Goal: Transaction & Acquisition: Register for event/course

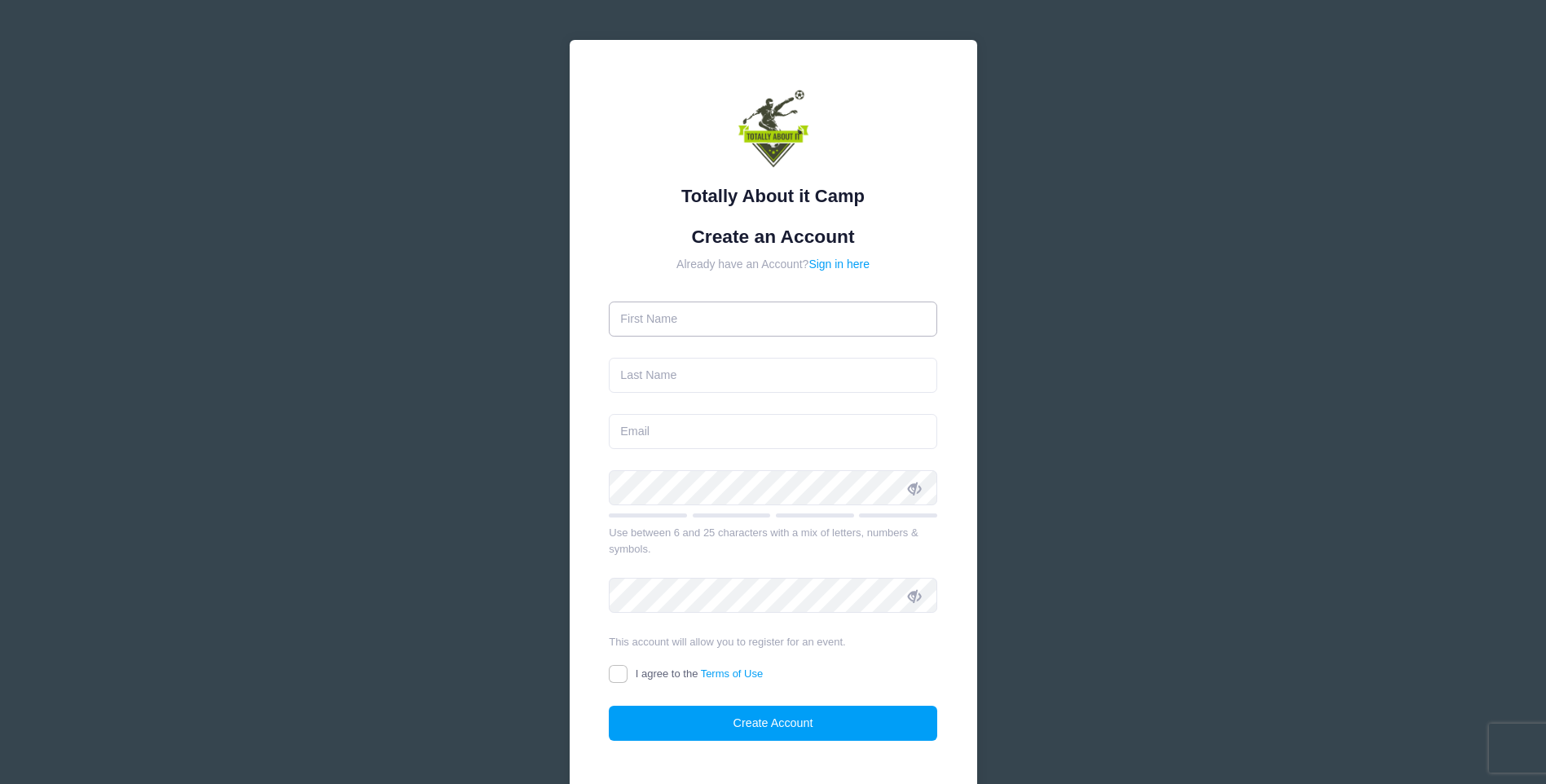
drag, startPoint x: 0, startPoint y: 0, endPoint x: 843, endPoint y: 320, distance: 901.7
click at [843, 320] on input "text" at bounding box center [772, 319] width 328 height 35
type input "Britt"
type input "cavalier"
type input "[EMAIL_ADDRESS][DOMAIN_NAME]"
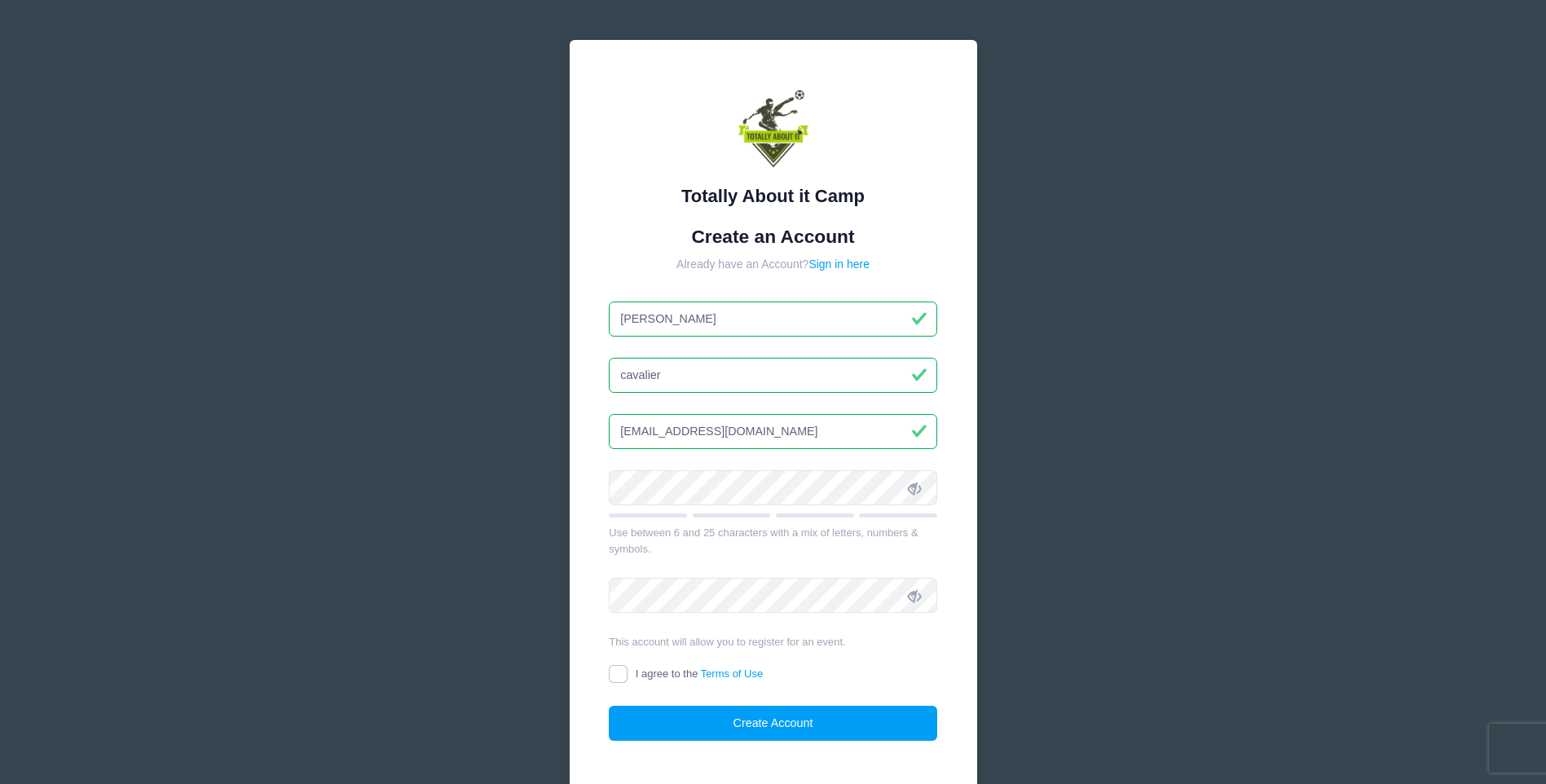
type input "[PERSON_NAME]"
click at [921, 487] on icon at bounding box center [914, 488] width 13 height 13
click at [613, 672] on input "I agree to the Terms of Use" at bounding box center [618, 674] width 19 height 19
checkbox input "true"
click at [918, 597] on icon at bounding box center [914, 595] width 13 height 13
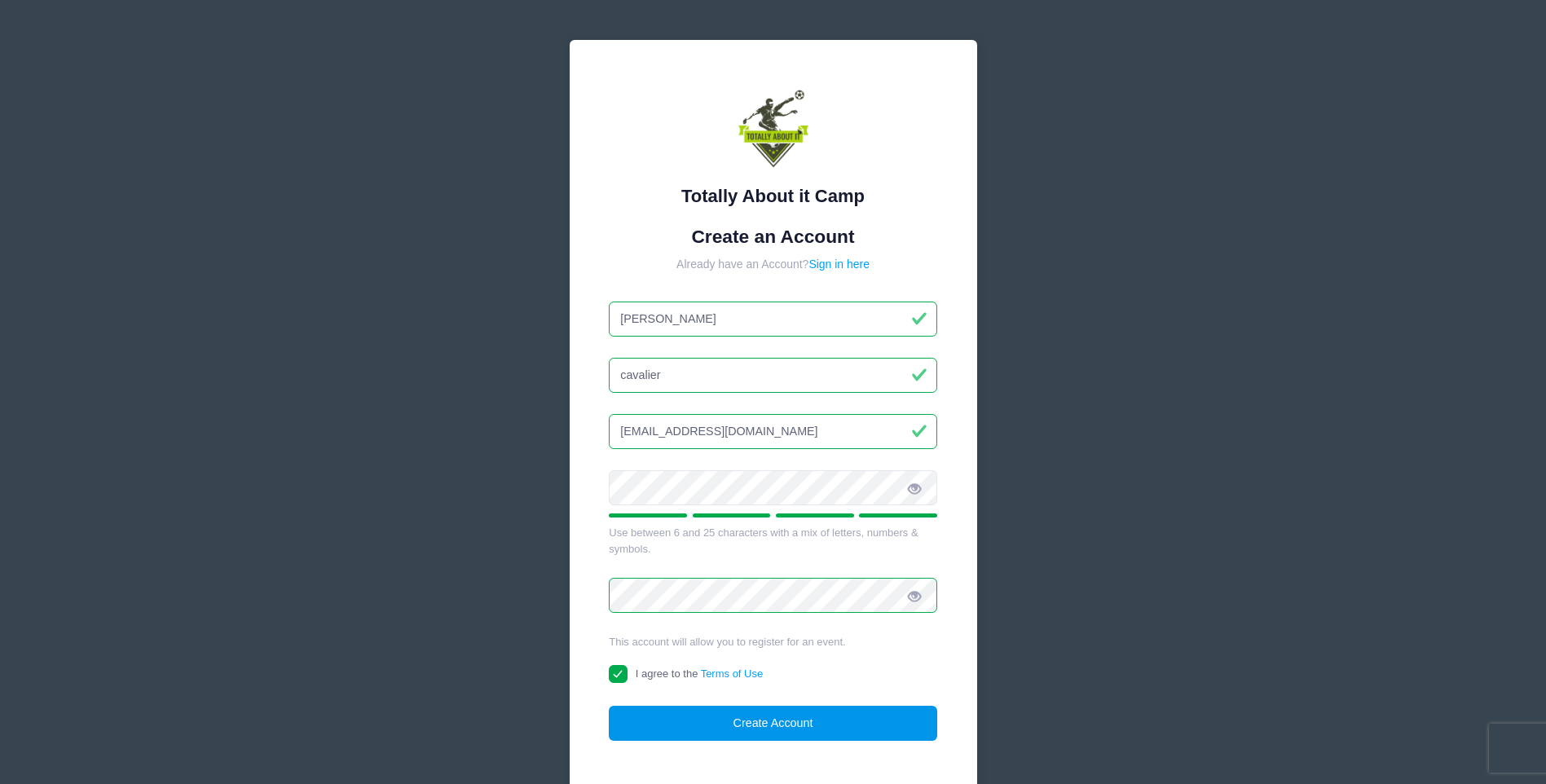
click at [747, 722] on button "Create Account" at bounding box center [772, 722] width 328 height 35
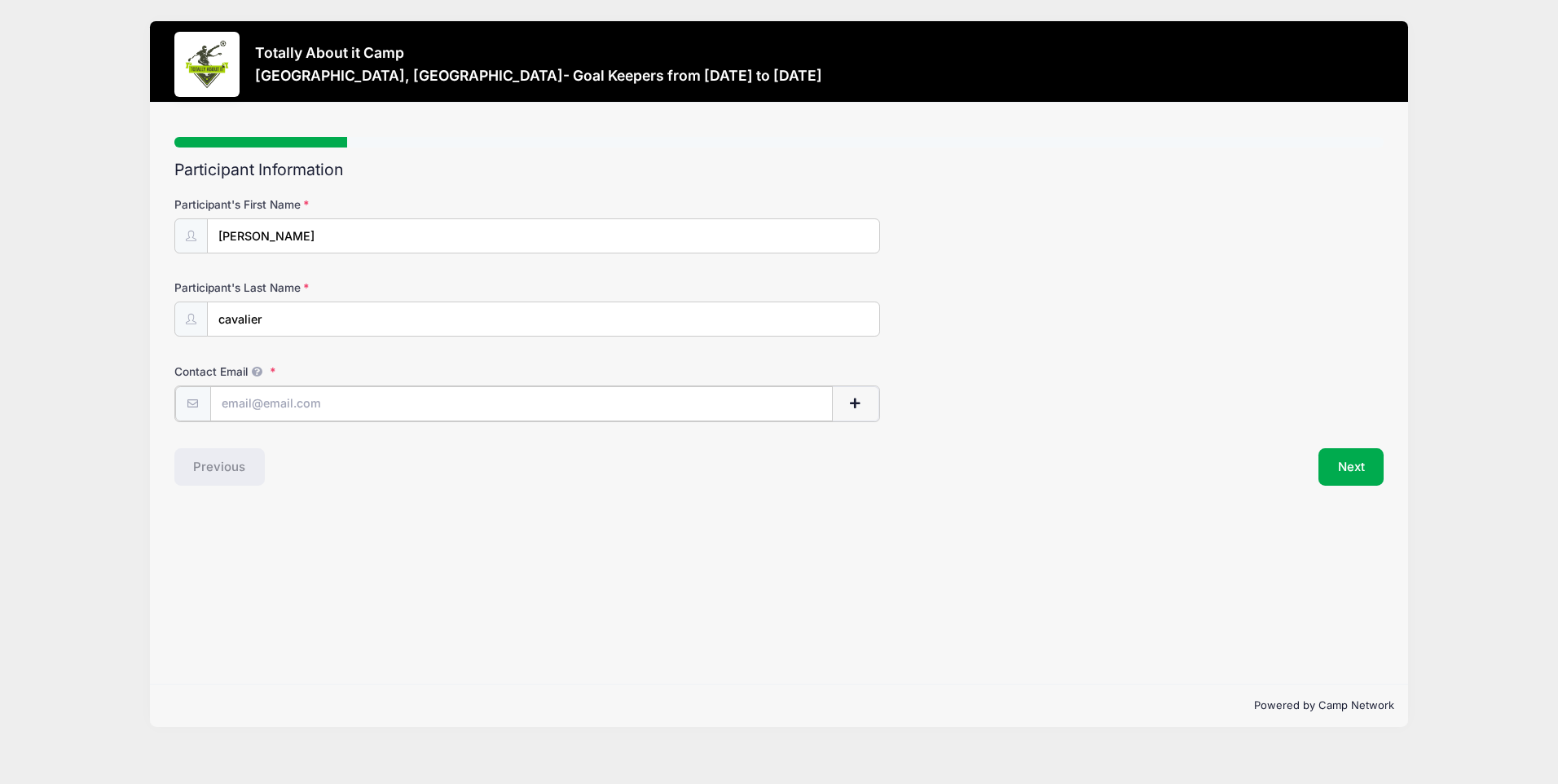
click at [573, 403] on input "Contact Email" at bounding box center [521, 404] width 622 height 35
type input "R"
type input "[EMAIL_ADDRESS][DOMAIN_NAME]"
click at [1334, 468] on button "Next" at bounding box center [1351, 465] width 66 height 38
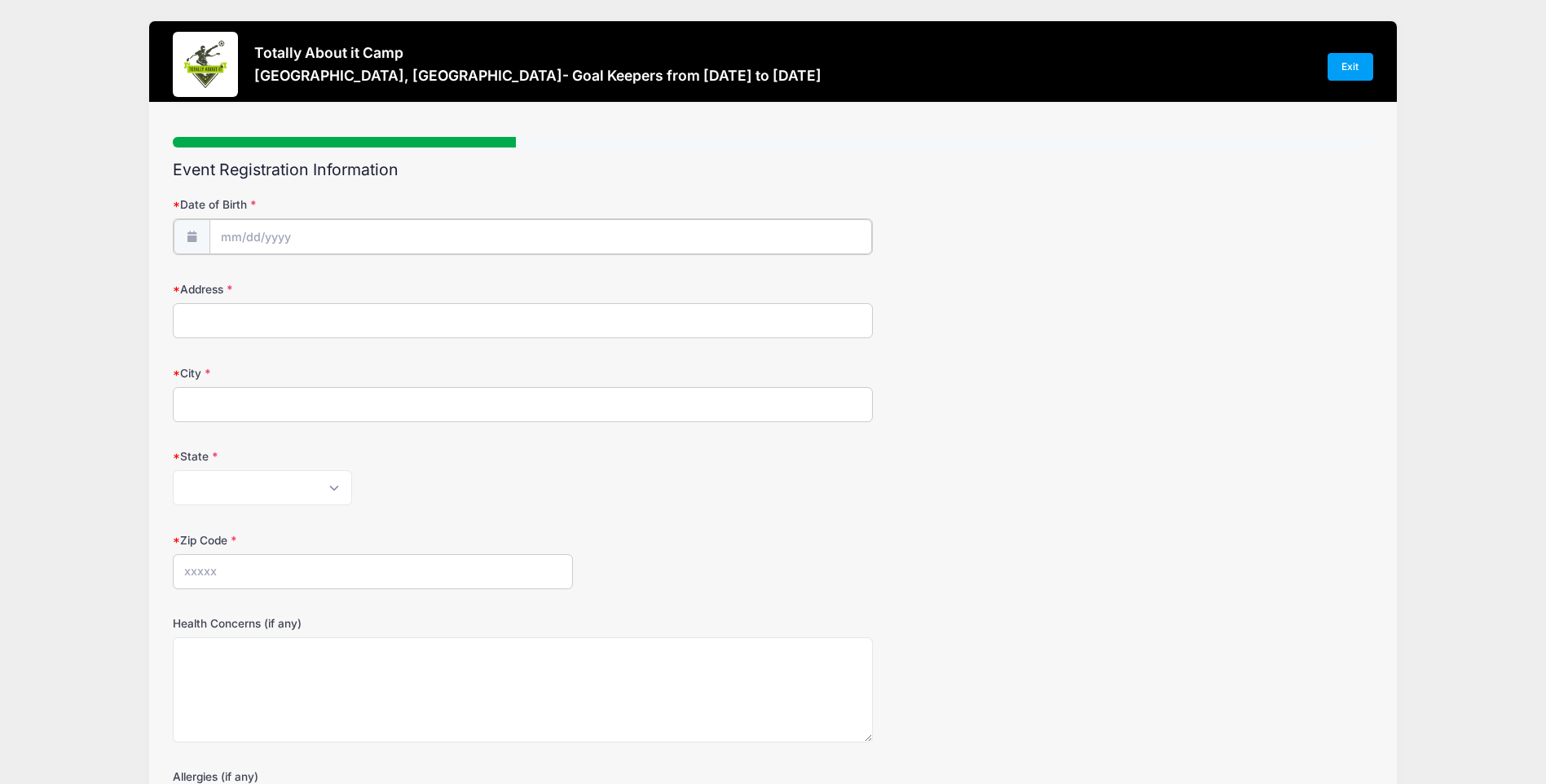
click at [334, 235] on input "Date of Birth" at bounding box center [541, 236] width 663 height 35
click at [306, 236] on input "Date of Birth" at bounding box center [541, 236] width 663 height 35
click at [265, 241] on input "Date of Birth" at bounding box center [541, 236] width 663 height 35
click at [240, 237] on input "Date of Birth" at bounding box center [541, 236] width 663 height 35
click at [189, 236] on icon at bounding box center [190, 236] width 13 height 10
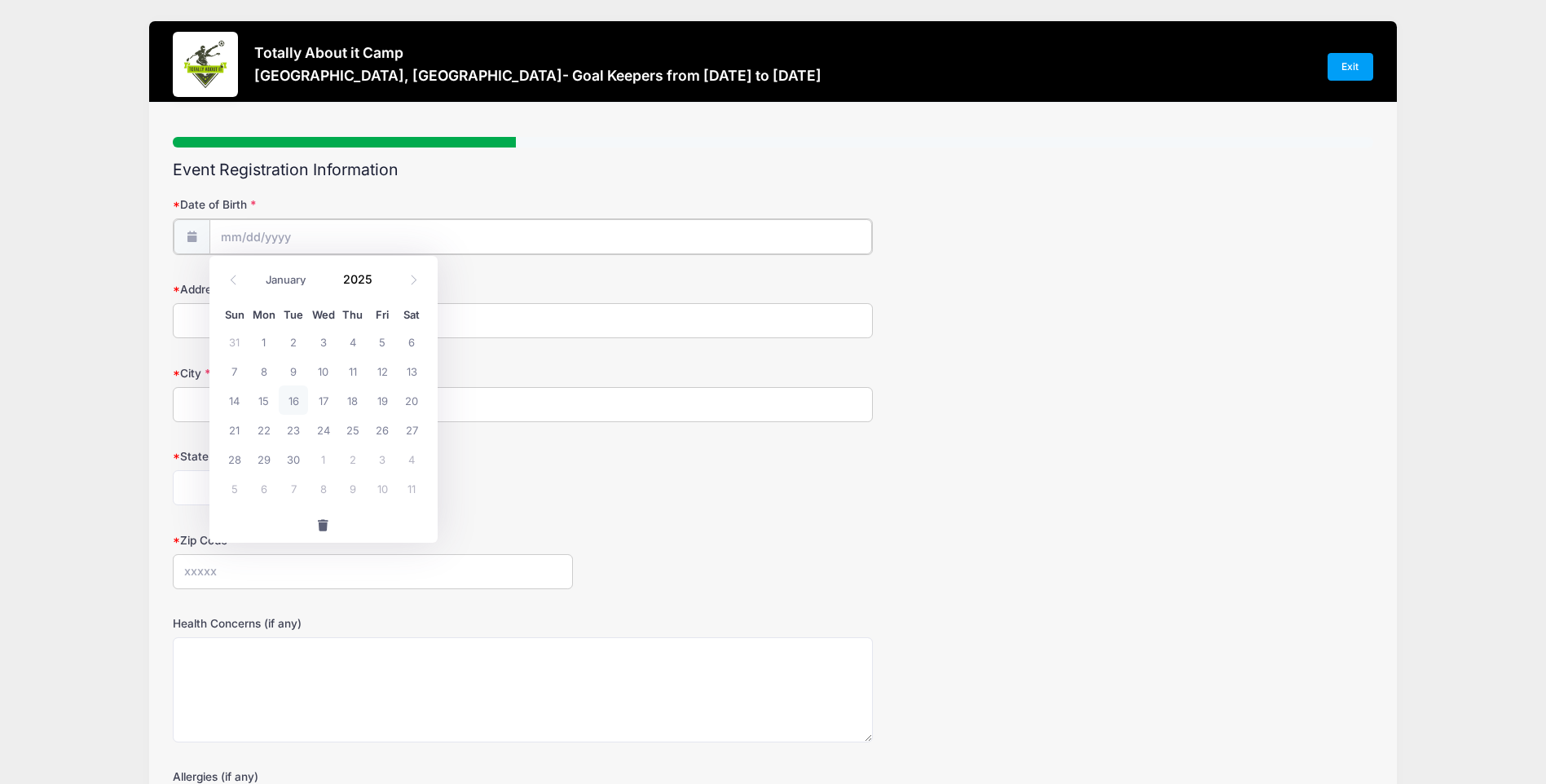
click at [247, 237] on input "Date of Birth" at bounding box center [541, 236] width 663 height 35
click at [230, 281] on icon at bounding box center [233, 279] width 10 height 10
select select "6"
drag, startPoint x: 230, startPoint y: 281, endPoint x: 358, endPoint y: 278, distance: 128.0
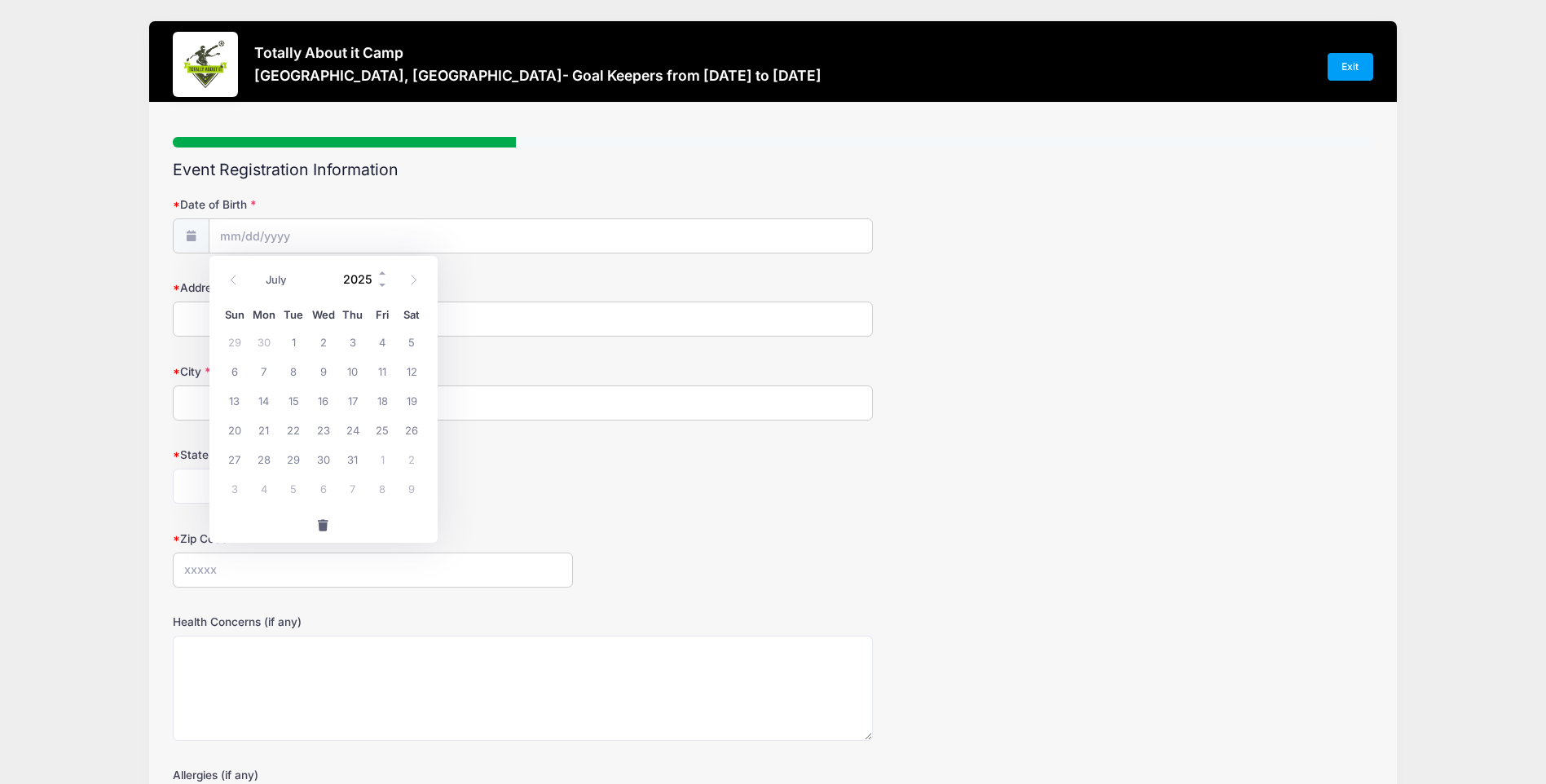
click at [359, 276] on input "2025" at bounding box center [363, 279] width 53 height 25
click at [384, 284] on span at bounding box center [382, 285] width 11 height 12
click at [383, 284] on span at bounding box center [382, 285] width 11 height 12
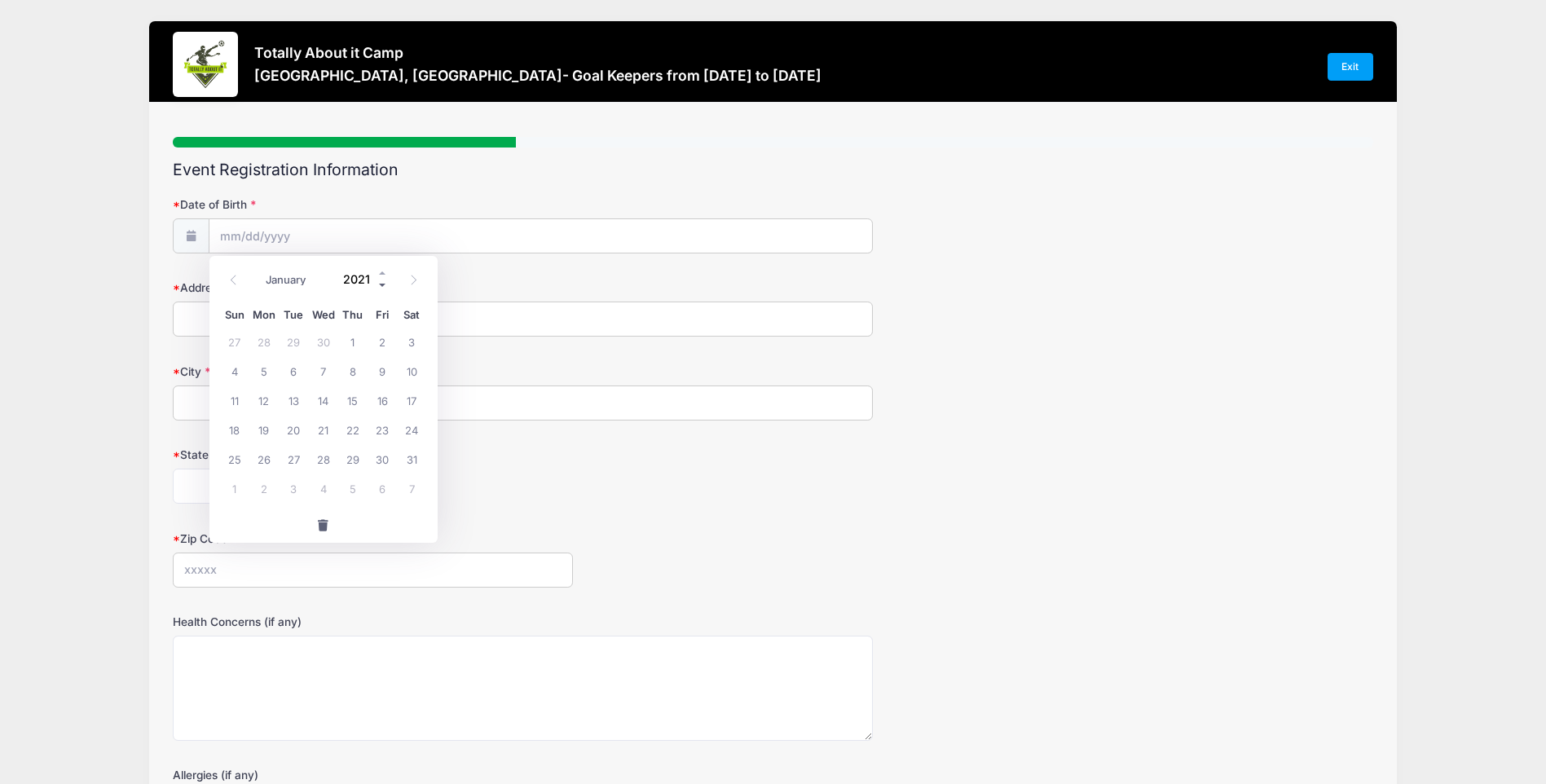
click at [382, 284] on span at bounding box center [382, 285] width 11 height 12
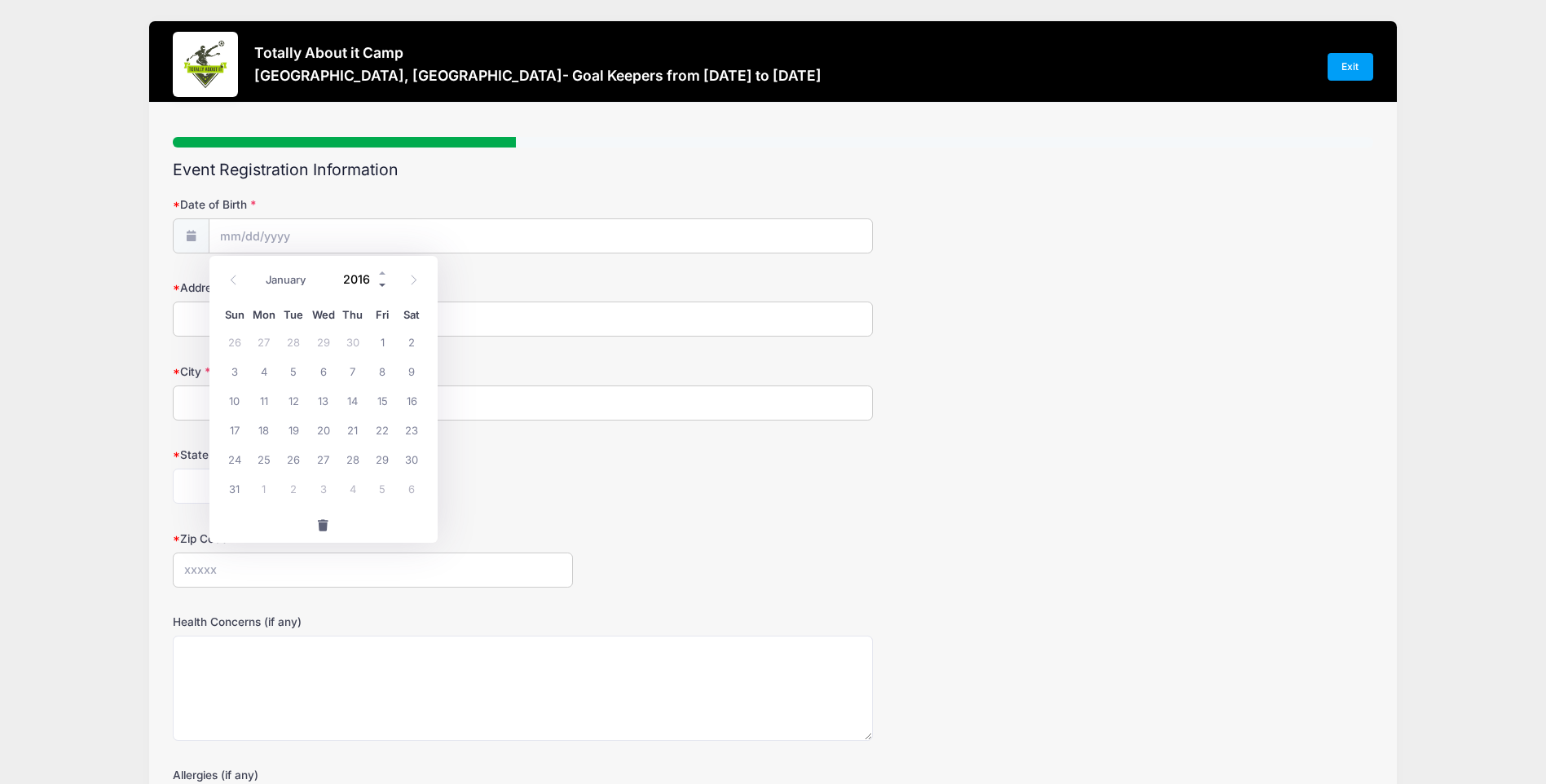
click at [382, 284] on span at bounding box center [382, 285] width 11 height 12
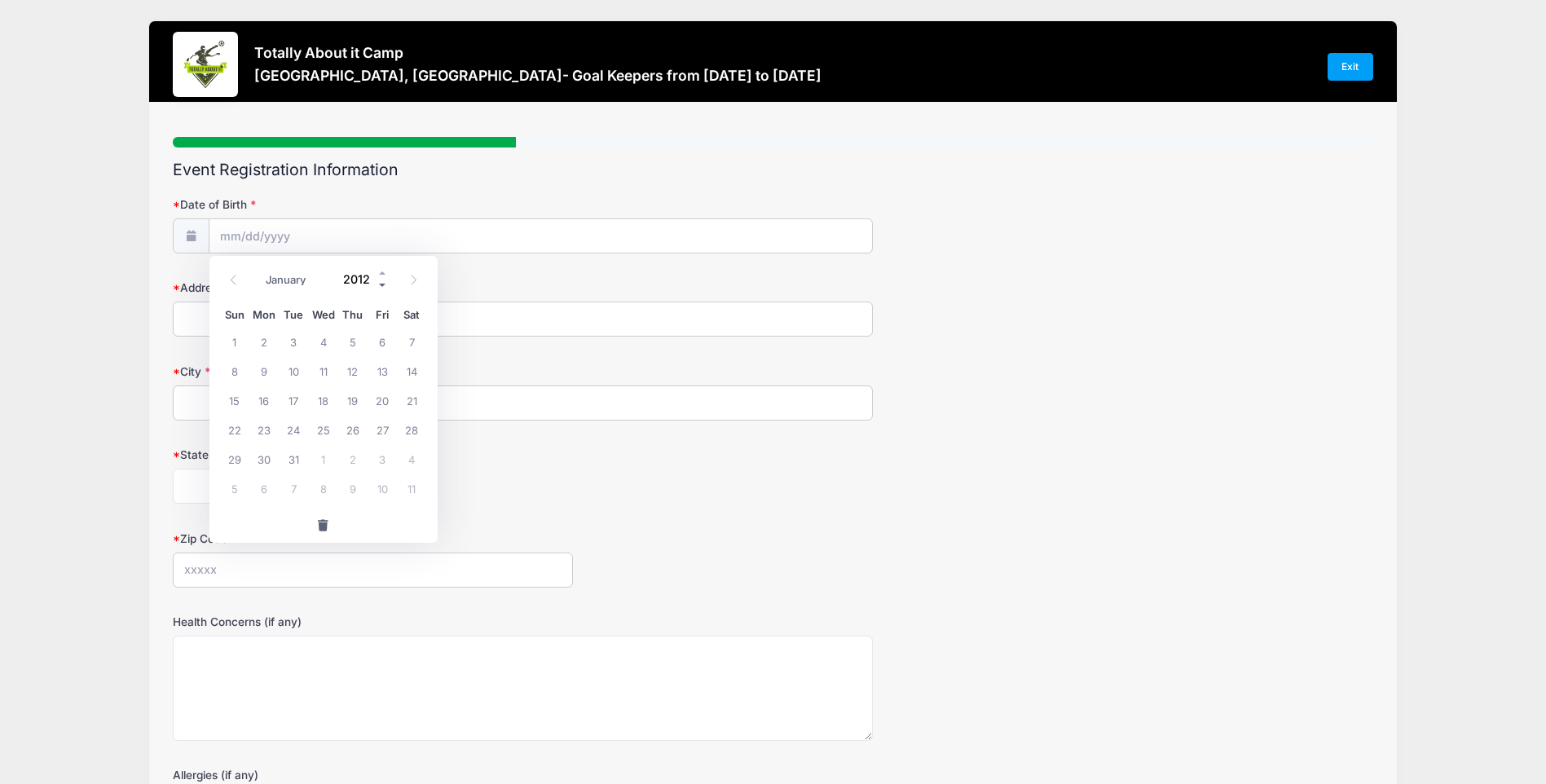
type input "2011"
click at [413, 276] on icon at bounding box center [413, 279] width 10 height 10
click at [411, 276] on icon at bounding box center [413, 279] width 10 height 10
select select "8"
drag, startPoint x: 411, startPoint y: 276, endPoint x: 323, endPoint y: 371, distance: 129.5
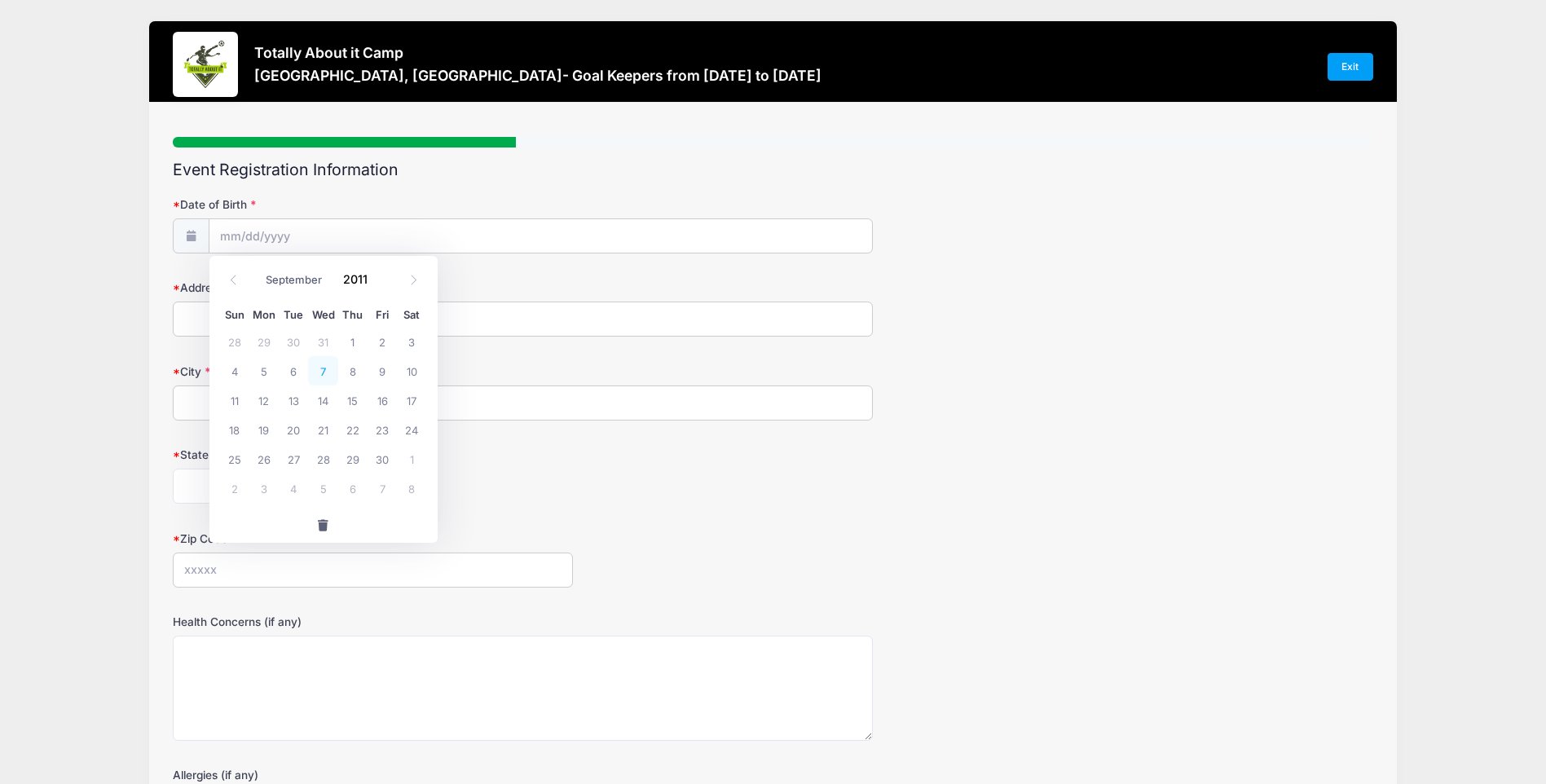
click at [323, 371] on span "7" at bounding box center [322, 371] width 29 height 29
type input "09/07/2011"
click at [280, 323] on input "Address" at bounding box center [523, 319] width 700 height 35
type input "4162 Highway 56"
type input "Houma"
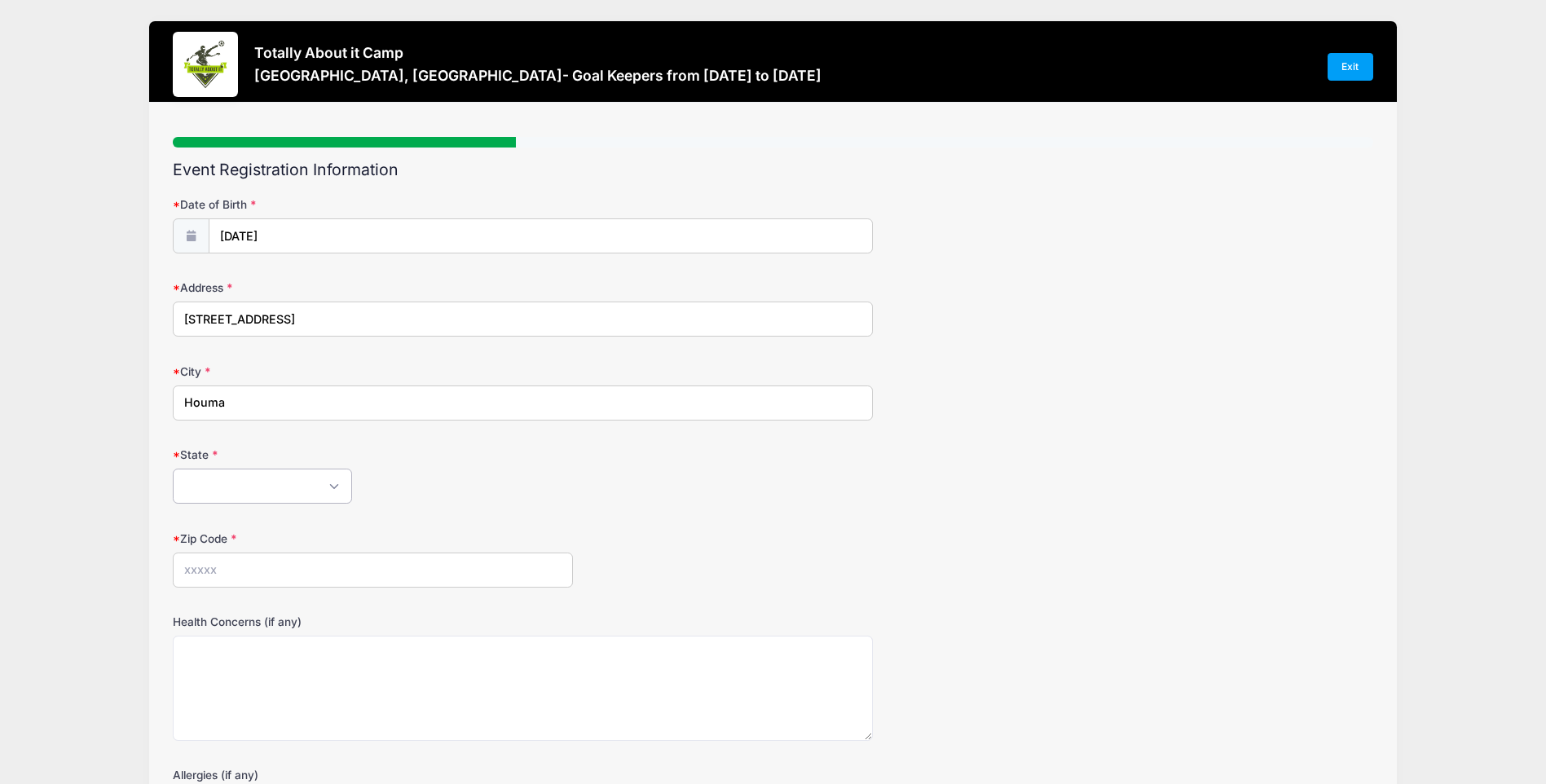
select select "LA"
type input "70363"
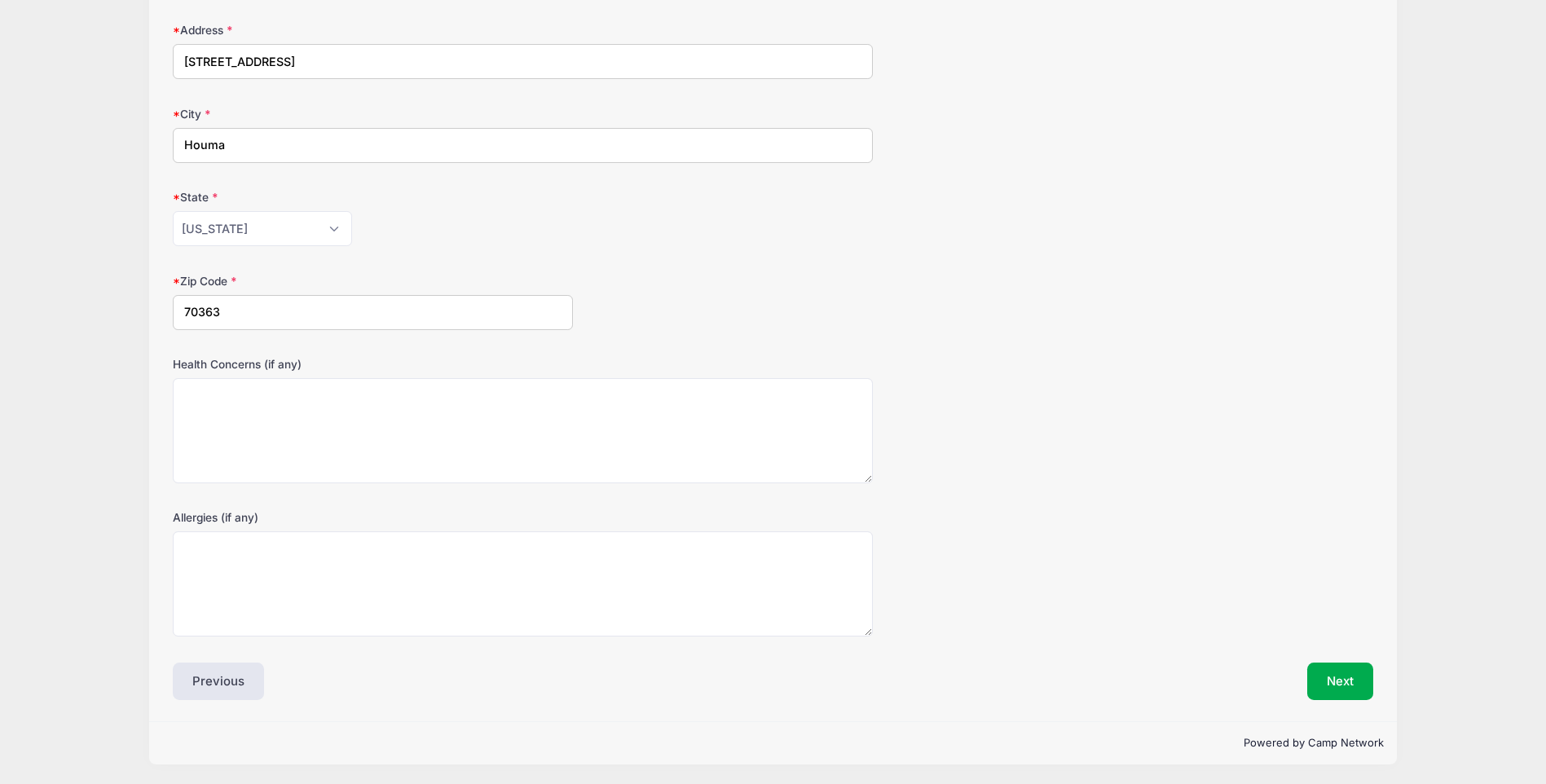
scroll to position [259, 0]
click at [1326, 685] on button "Next" at bounding box center [1339, 679] width 66 height 38
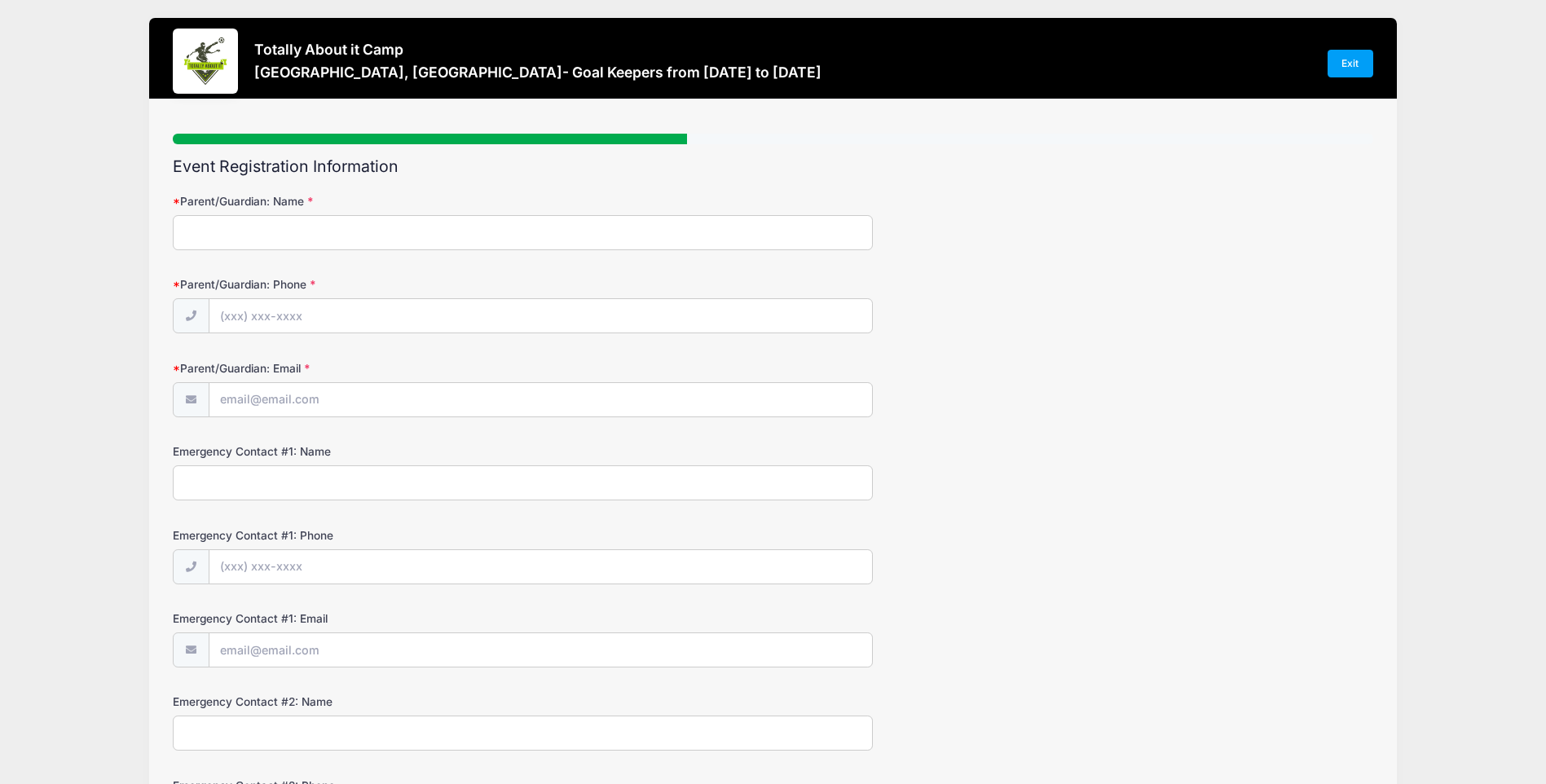
scroll to position [0, 0]
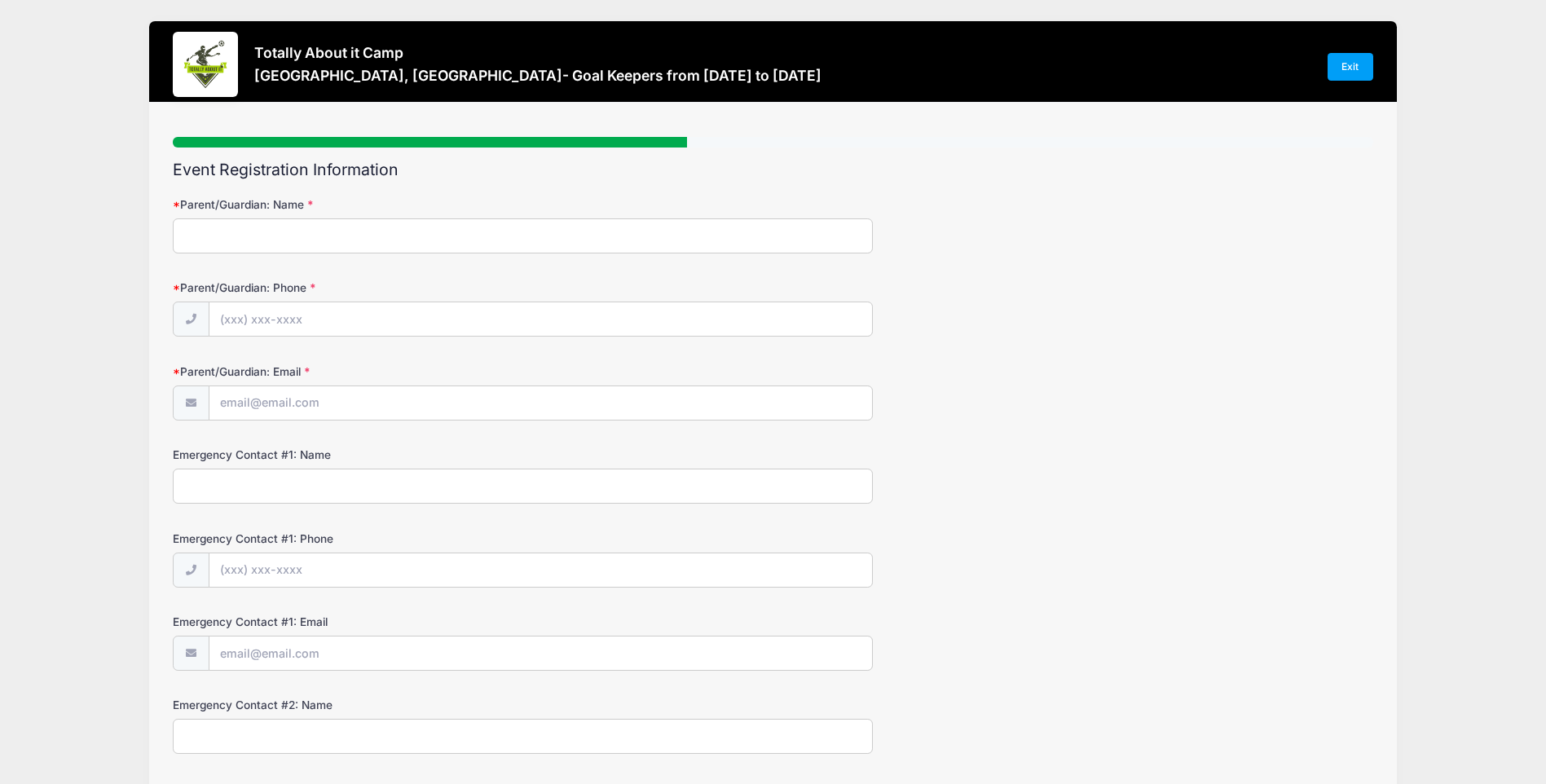
click at [395, 245] on input "Parent/Guardian: Name" at bounding box center [523, 236] width 700 height 35
type input "britt cavalier"
type input "(985) 688-7135"
click at [336, 408] on input "Parent/Guardian: Email" at bounding box center [541, 404] width 663 height 35
type input "brittcavalier@yahoo.com"
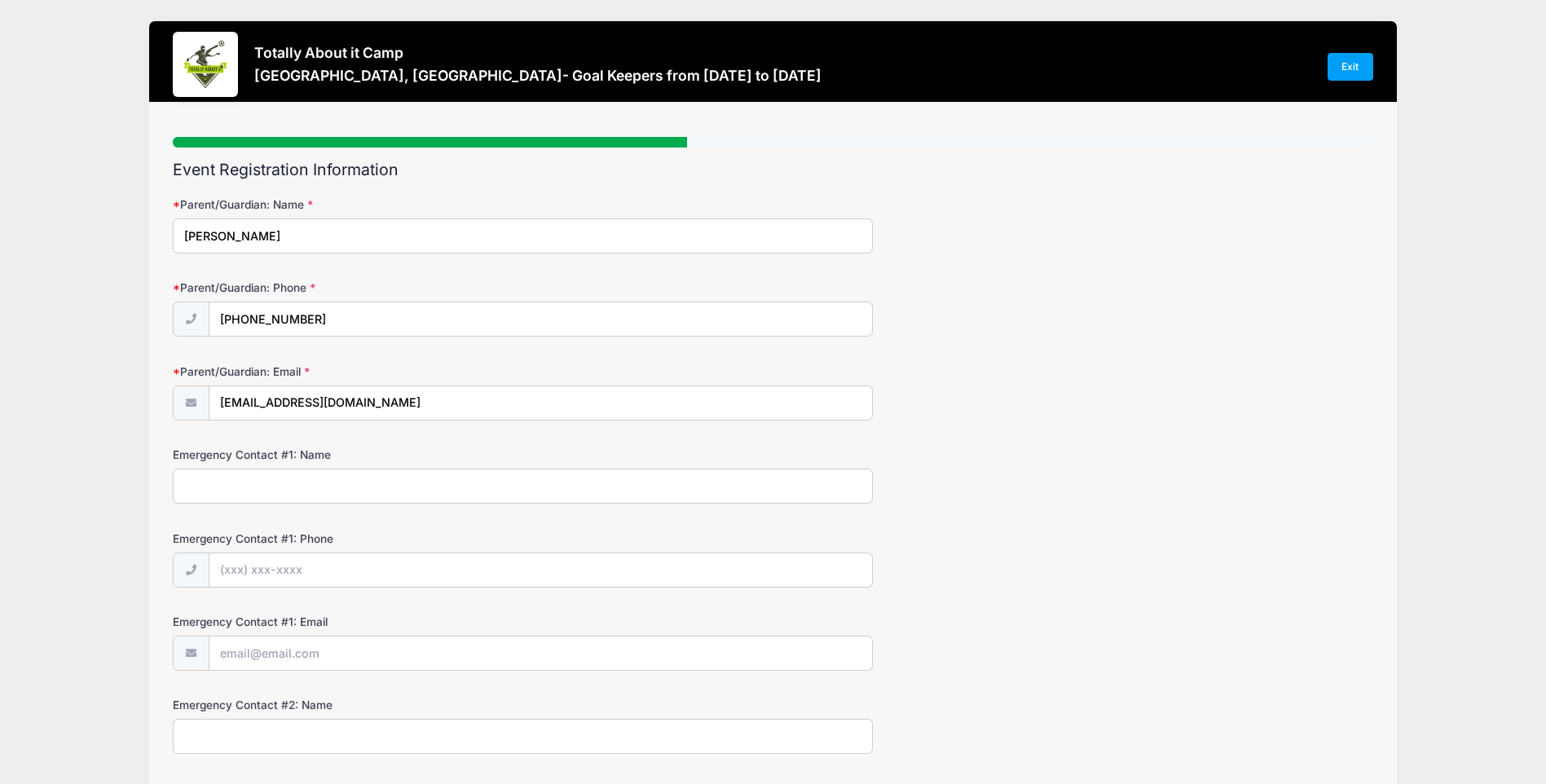
click at [304, 489] on input "Emergency Contact #1: Name" at bounding box center [523, 486] width 700 height 35
type input "lacee cavalier"
click at [267, 576] on input "Emergency Contact #1: Phone" at bounding box center [541, 571] width 663 height 35
type input "(985) 688-7135"
click at [282, 654] on input "Emergency Contact #1: Email" at bounding box center [541, 654] width 663 height 35
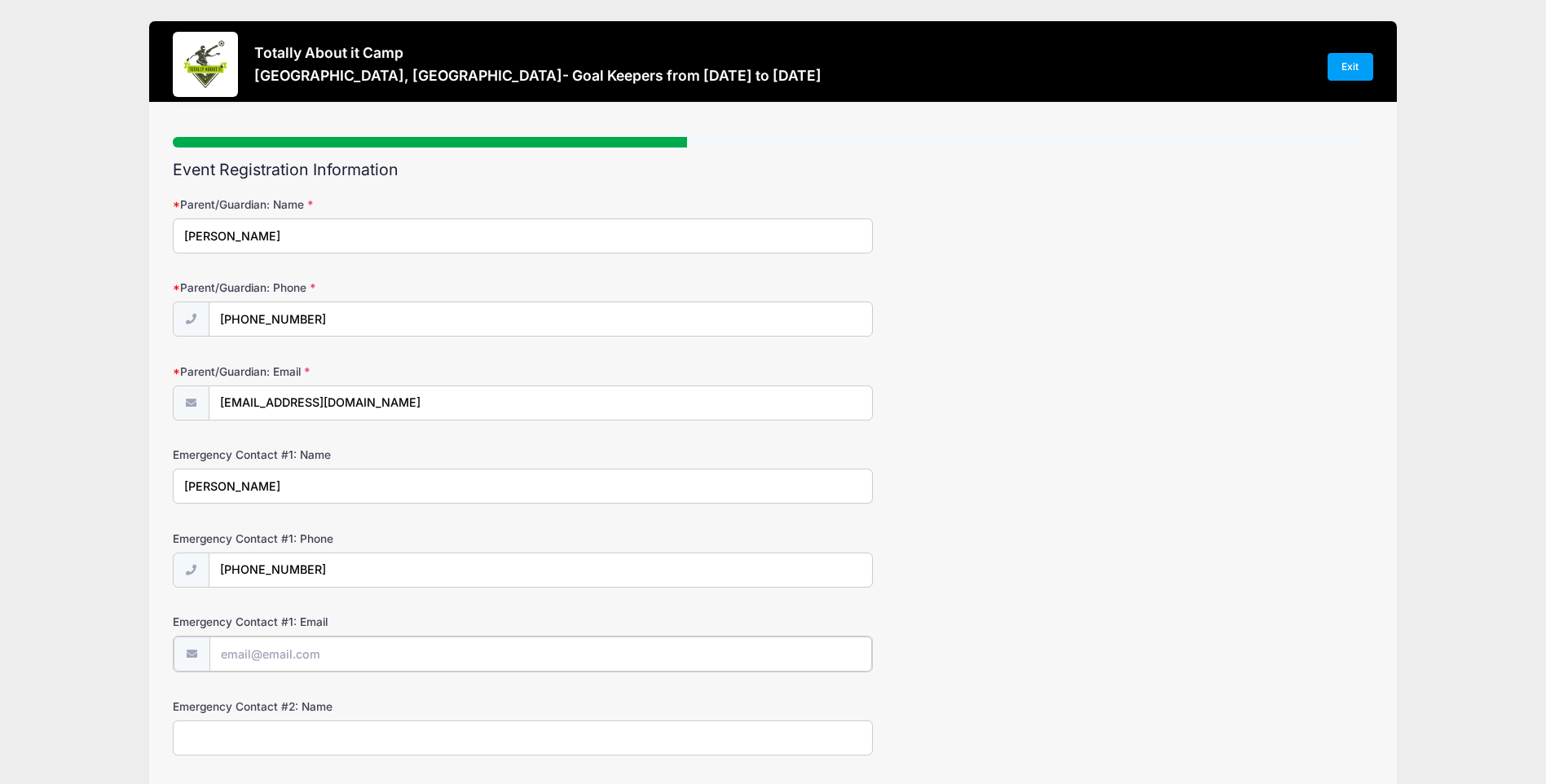
type input "LACEECAVALIER@GMAIL.COM"
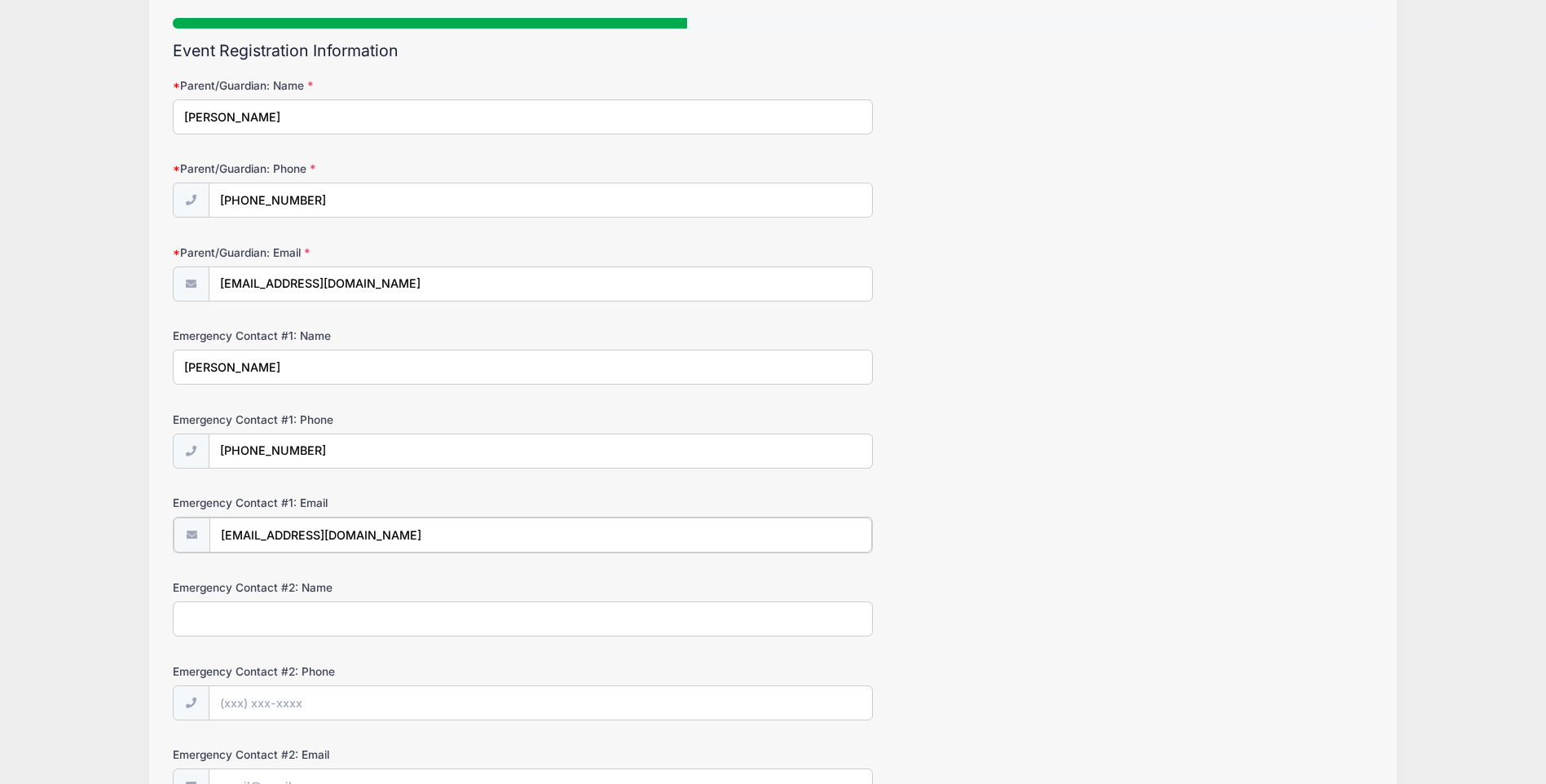
scroll to position [163, 0]
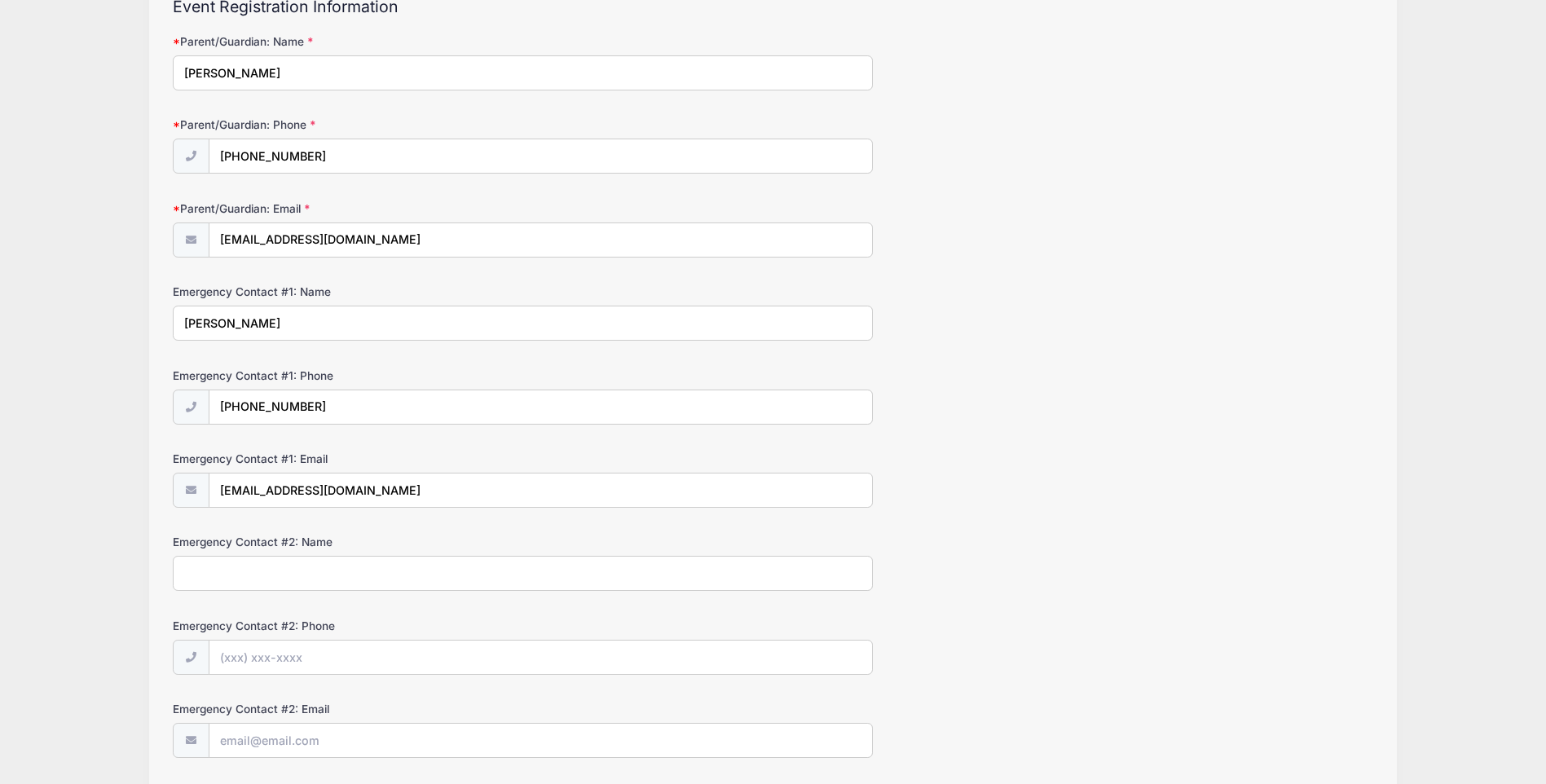
click at [325, 575] on input "Emergency Contact #2: Name" at bounding box center [523, 573] width 700 height 35
type input "britt cavalier"
type input "(985) 688-7135"
drag, startPoint x: 311, startPoint y: 406, endPoint x: 255, endPoint y: 412, distance: 56.3
click at [255, 412] on input "(985) 688-7135" at bounding box center [541, 407] width 663 height 35
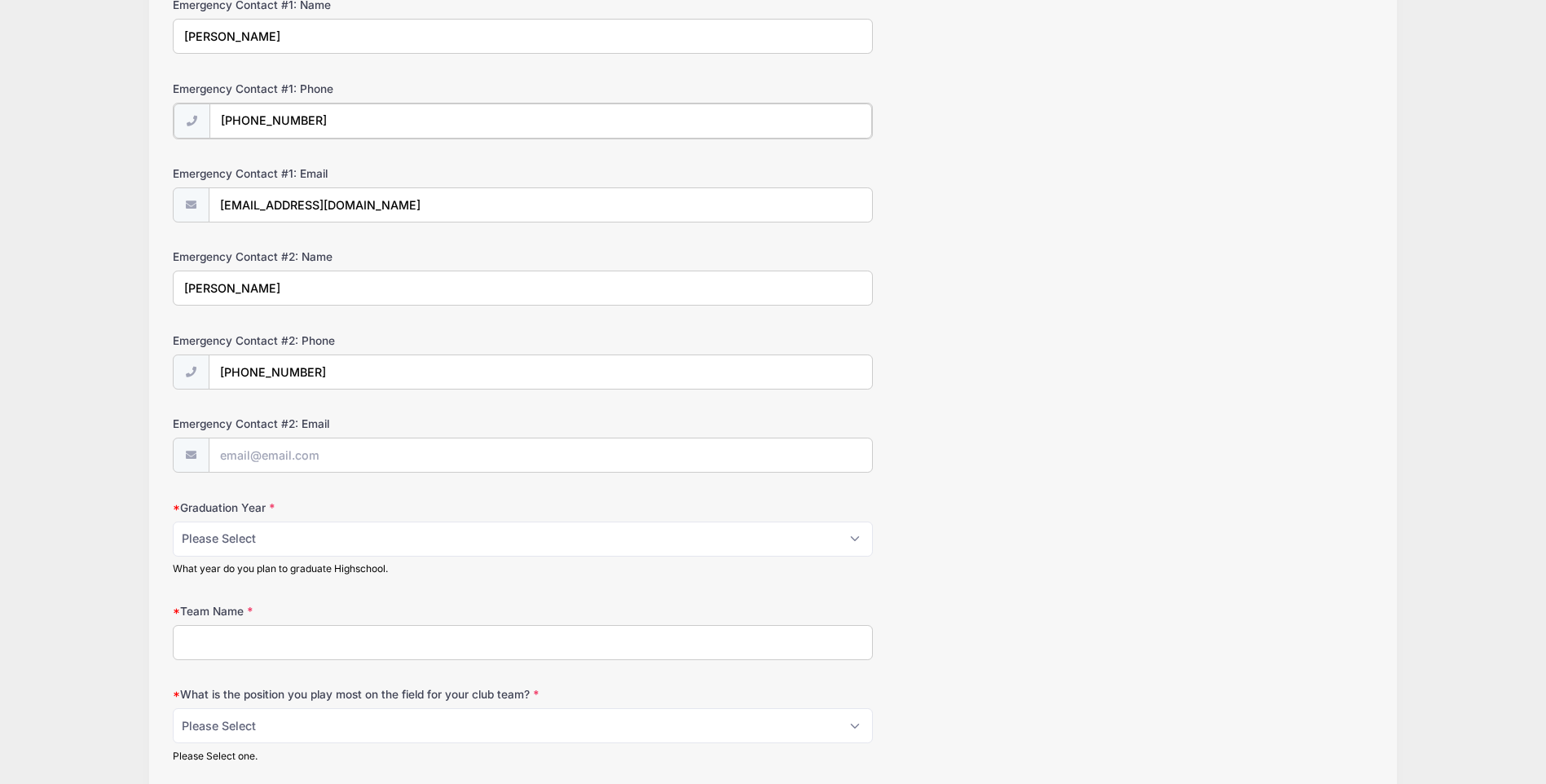
scroll to position [489, 0]
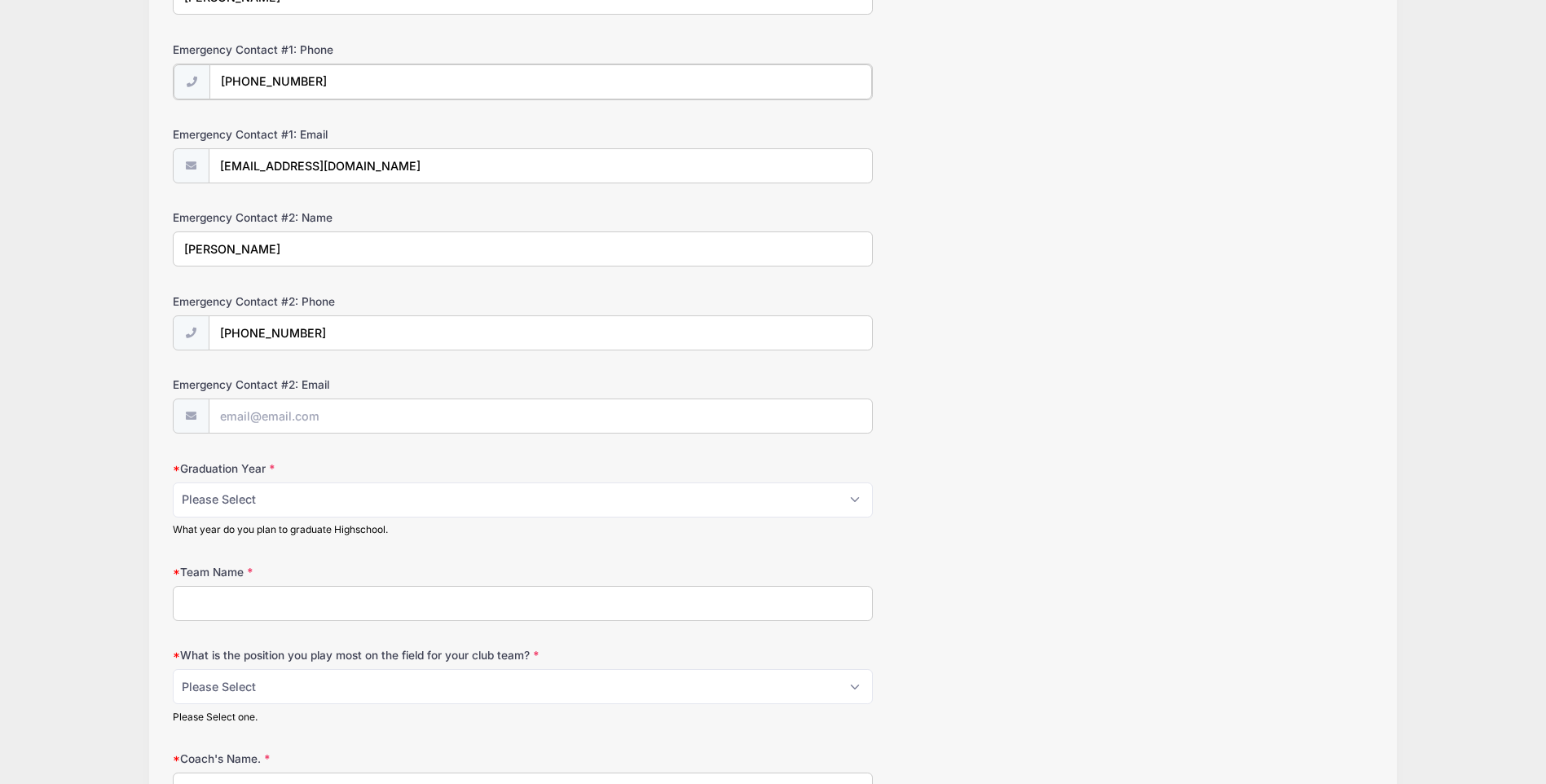
type input "(985) 855-2675"
click at [307, 419] on input "Emergency Contact #2: Email" at bounding box center [541, 415] width 663 height 35
type input "brittcavalier@yahoo.com"
click at [326, 500] on select "Please Select 2025 2026 2027 2028 2029 2030" at bounding box center [523, 498] width 700 height 35
select select "2030"
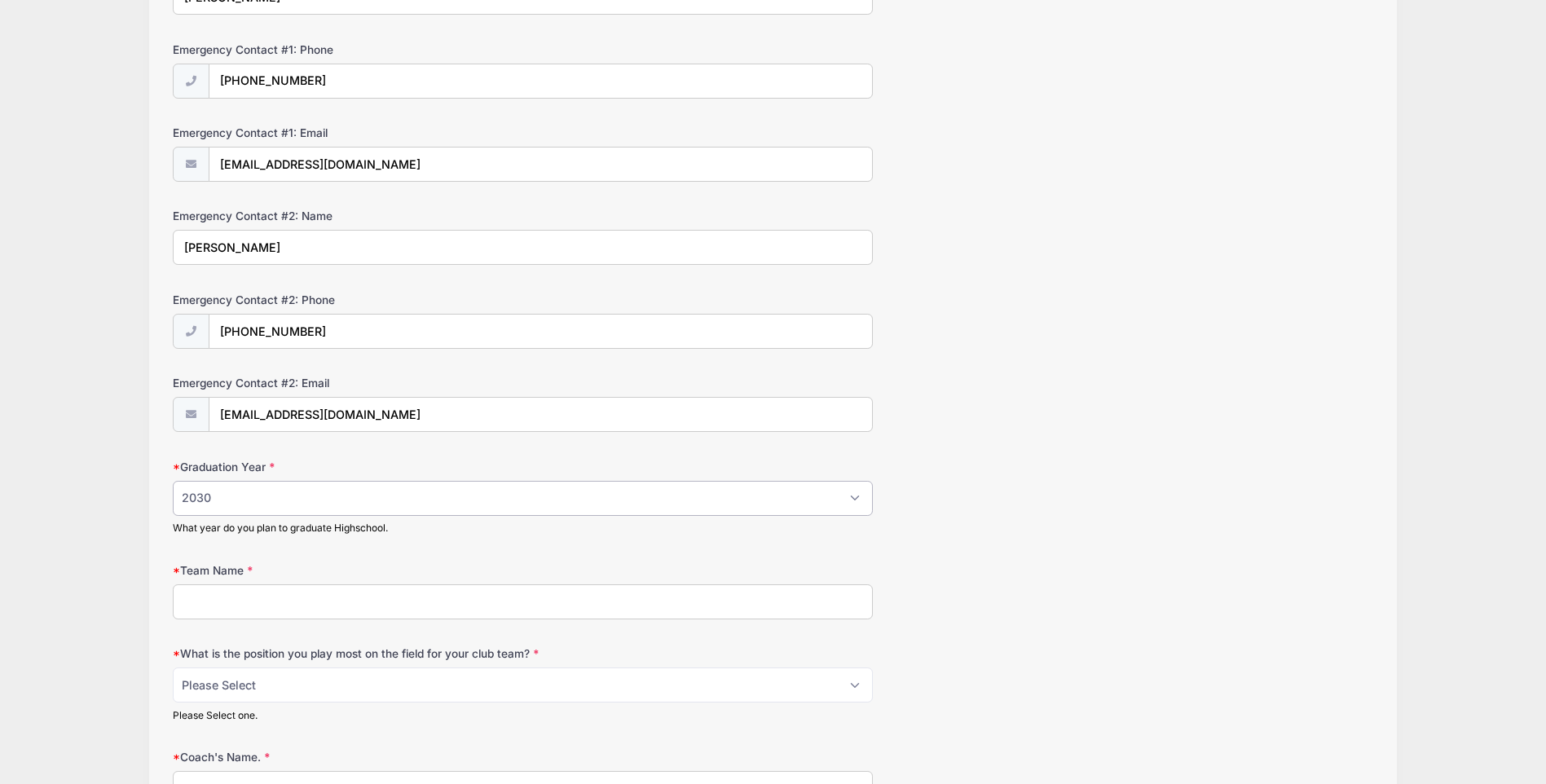
click at [173, 481] on select "Please Select 2025 2026 2027 2028 2029 2030" at bounding box center [523, 498] width 700 height 35
click at [262, 595] on input "Team Name" at bounding box center [523, 601] width 700 height 35
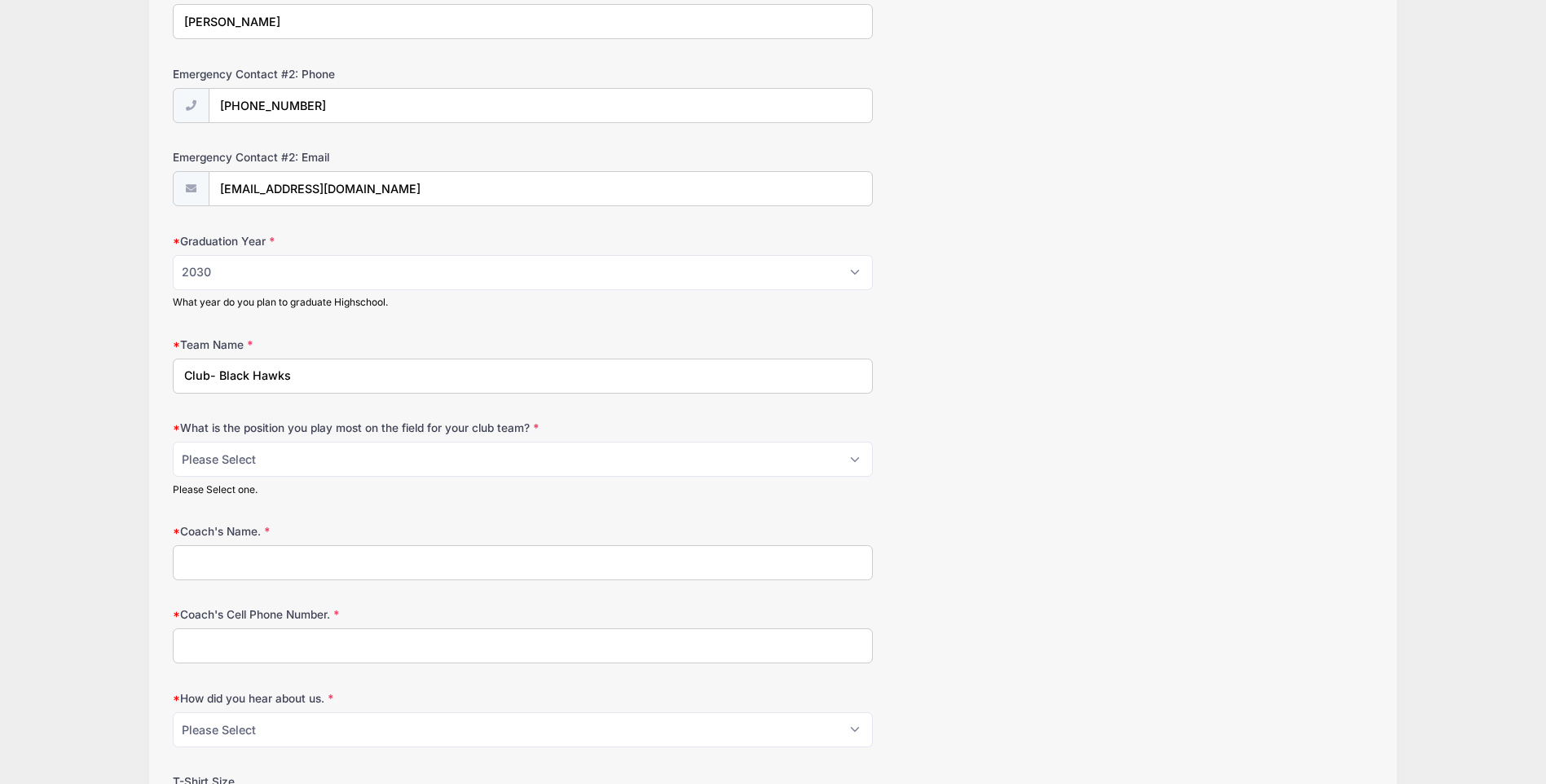
scroll to position [733, 0]
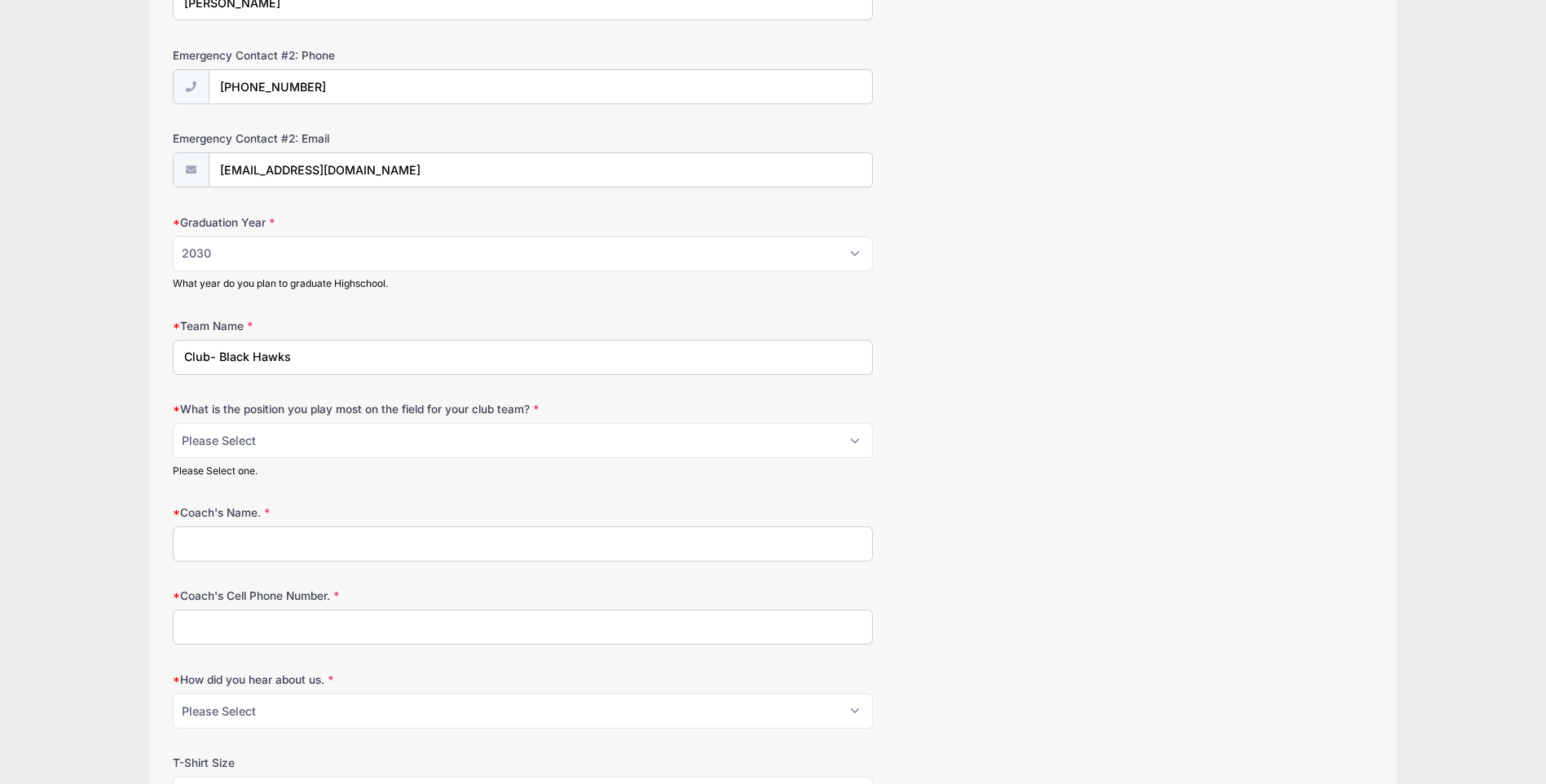
type input "Club- Black Hawks"
click at [854, 436] on select "Please Select 1-GK 2-RB 3-LB 4-CB 5-CB 6-DCM 7- Right Winger 8- CM 9-Striker 10…" at bounding box center [523, 440] width 700 height 35
select select "1-GK"
click at [173, 423] on select "Please Select 1-GK 2-RB 3-LB 4-CB 5-CB 6-DCM 7- Right Winger 8- CM 9-Striker 10…" at bounding box center [523, 440] width 700 height 35
click at [365, 546] on input "Coach's Name." at bounding box center [523, 543] width 700 height 35
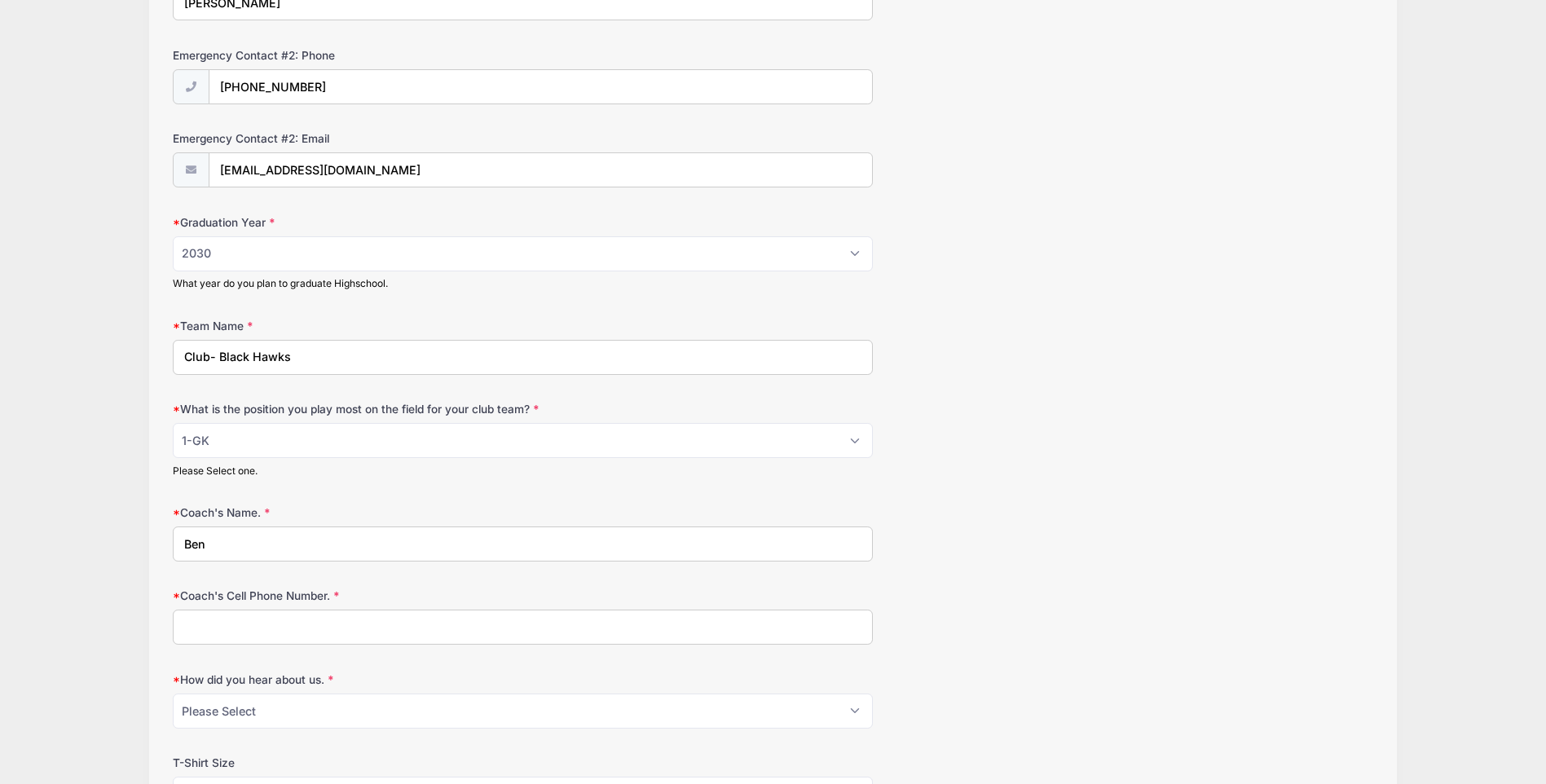
type input "Ben"
click at [315, 357] on input "Club- Black Hawks" at bounding box center [523, 357] width 700 height 35
click at [289, 356] on input "Club- Black Hawks School Vandebilt Catholic" at bounding box center [523, 357] width 700 height 35
click at [334, 354] on input "Club- Black Hawks, School Vandebilt Catholic" at bounding box center [523, 357] width 700 height 35
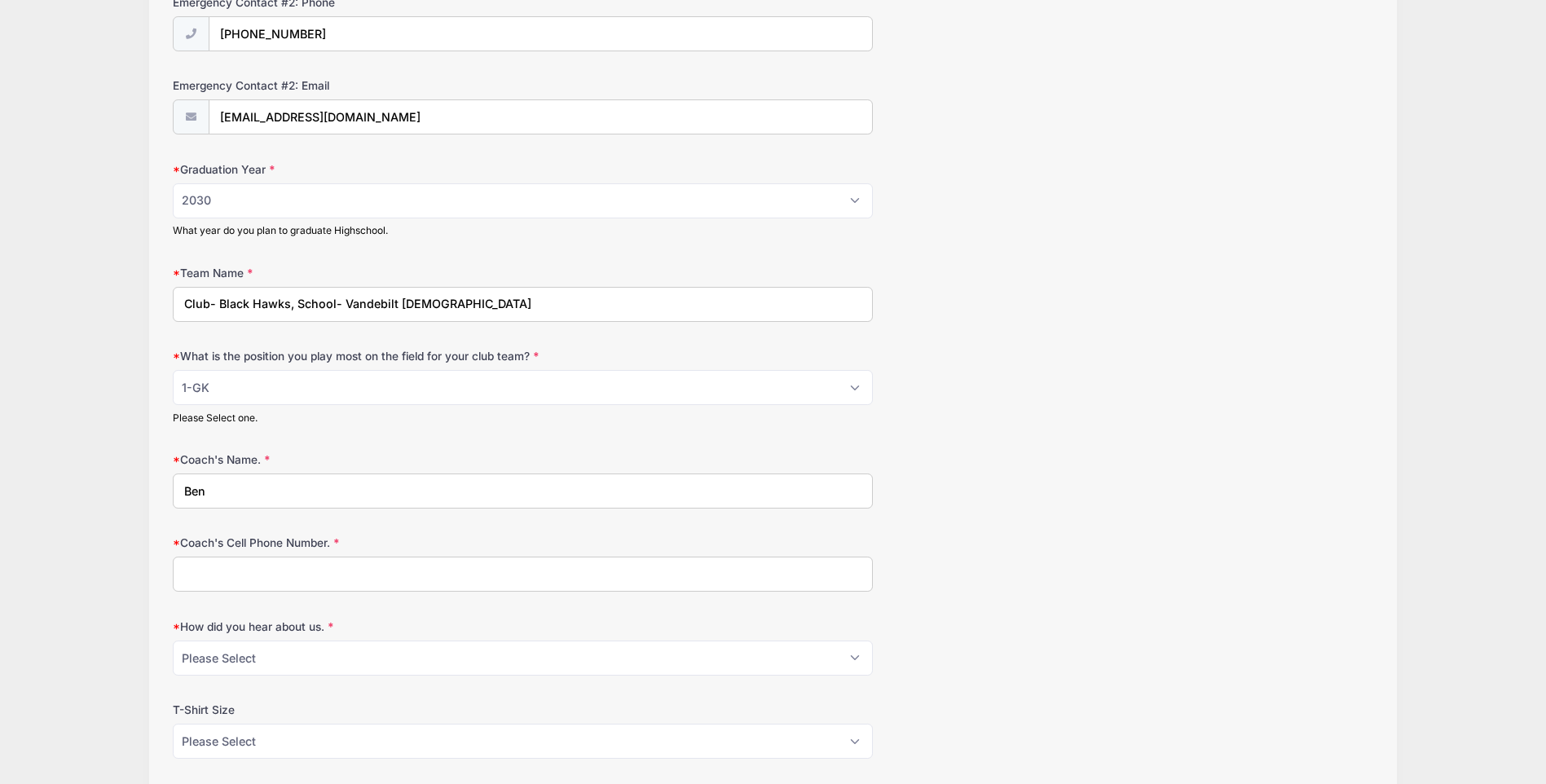
scroll to position [815, 0]
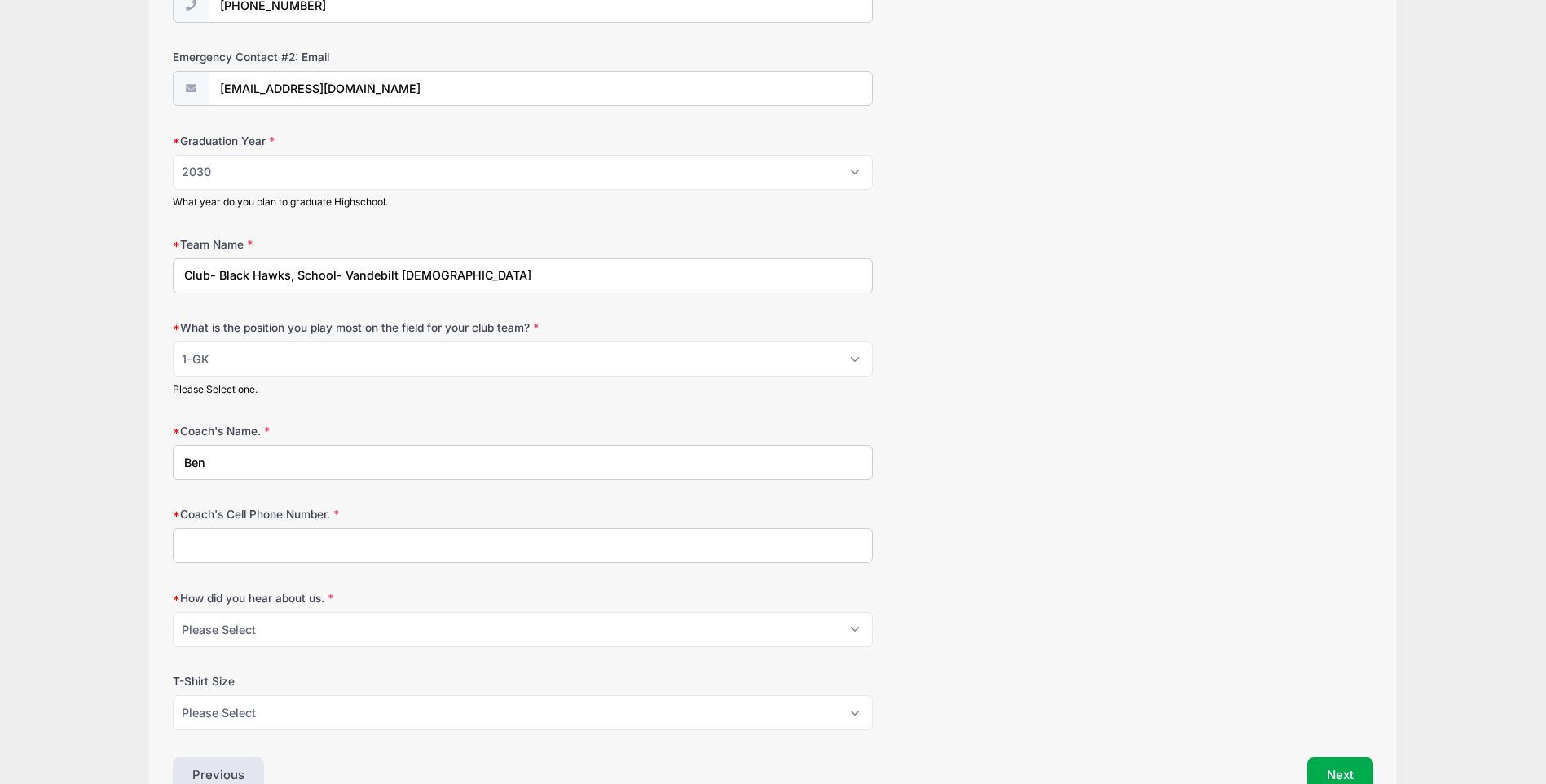
type input "Club- Black Hawks, School- Vandebilt Catholic"
click at [229, 471] on input "Ben" at bounding box center [523, 462] width 700 height 35
type input "Ben Labat"
click at [223, 548] on input "Coach's Cell Phone Number." at bounding box center [523, 545] width 700 height 35
type input "985-859-8598"
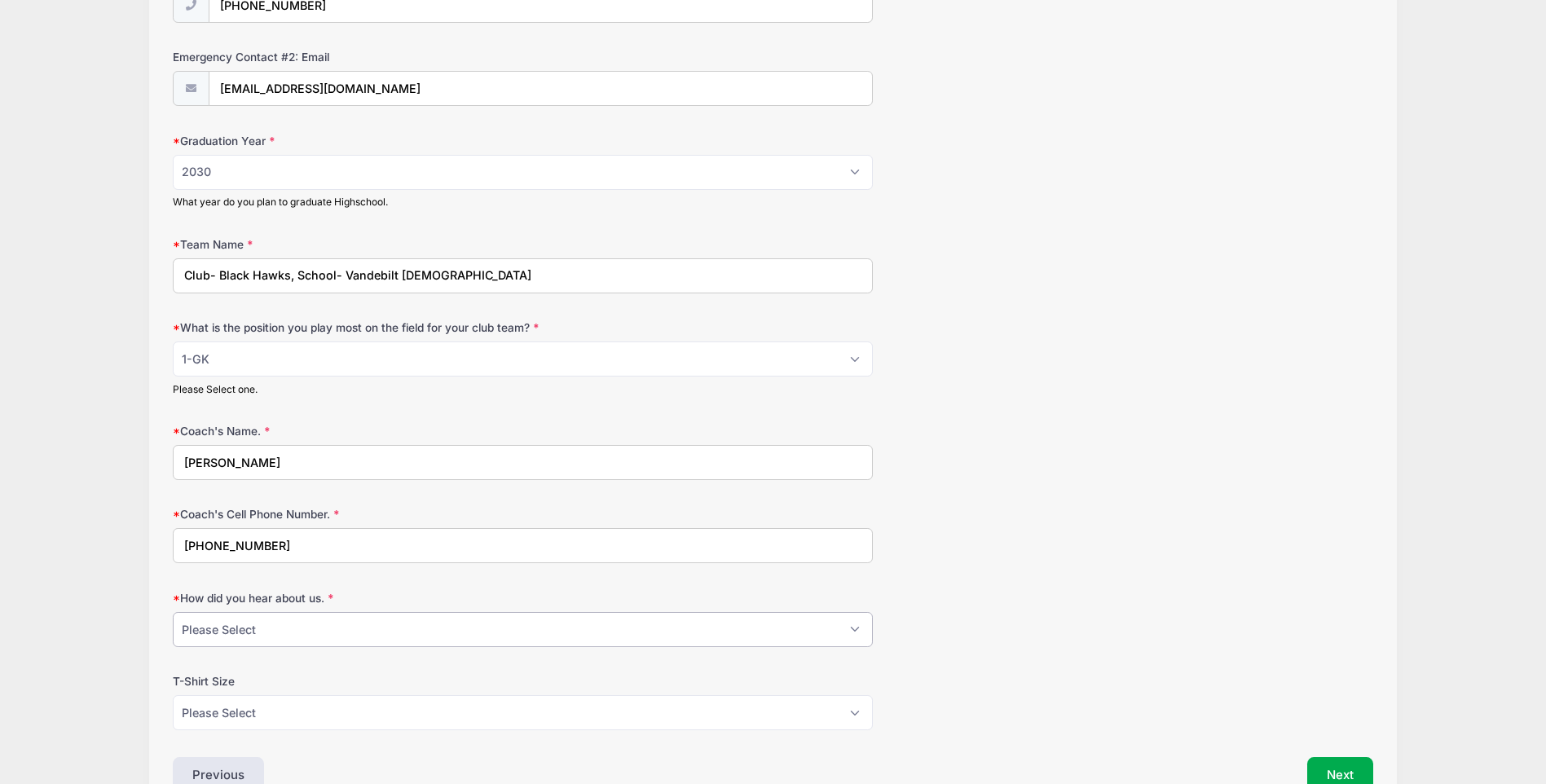
click at [357, 619] on select "Please Select Email Website Friend Coach Facebook Top Drawer Soccer Instagram O…" at bounding box center [523, 629] width 700 height 35
click at [173, 612] on select "Please Select Email Website Friend Coach Facebook Top Drawer Soccer Instagram O…" at bounding box center [523, 629] width 700 height 35
click at [482, 620] on select "Please Select Email Website Friend Coach Facebook Top Drawer Soccer Instagram O…" at bounding box center [523, 629] width 700 height 35
select select "Friend"
click at [173, 612] on select "Please Select Email Website Friend Coach Facebook Top Drawer Soccer Instagram O…" at bounding box center [523, 629] width 700 height 35
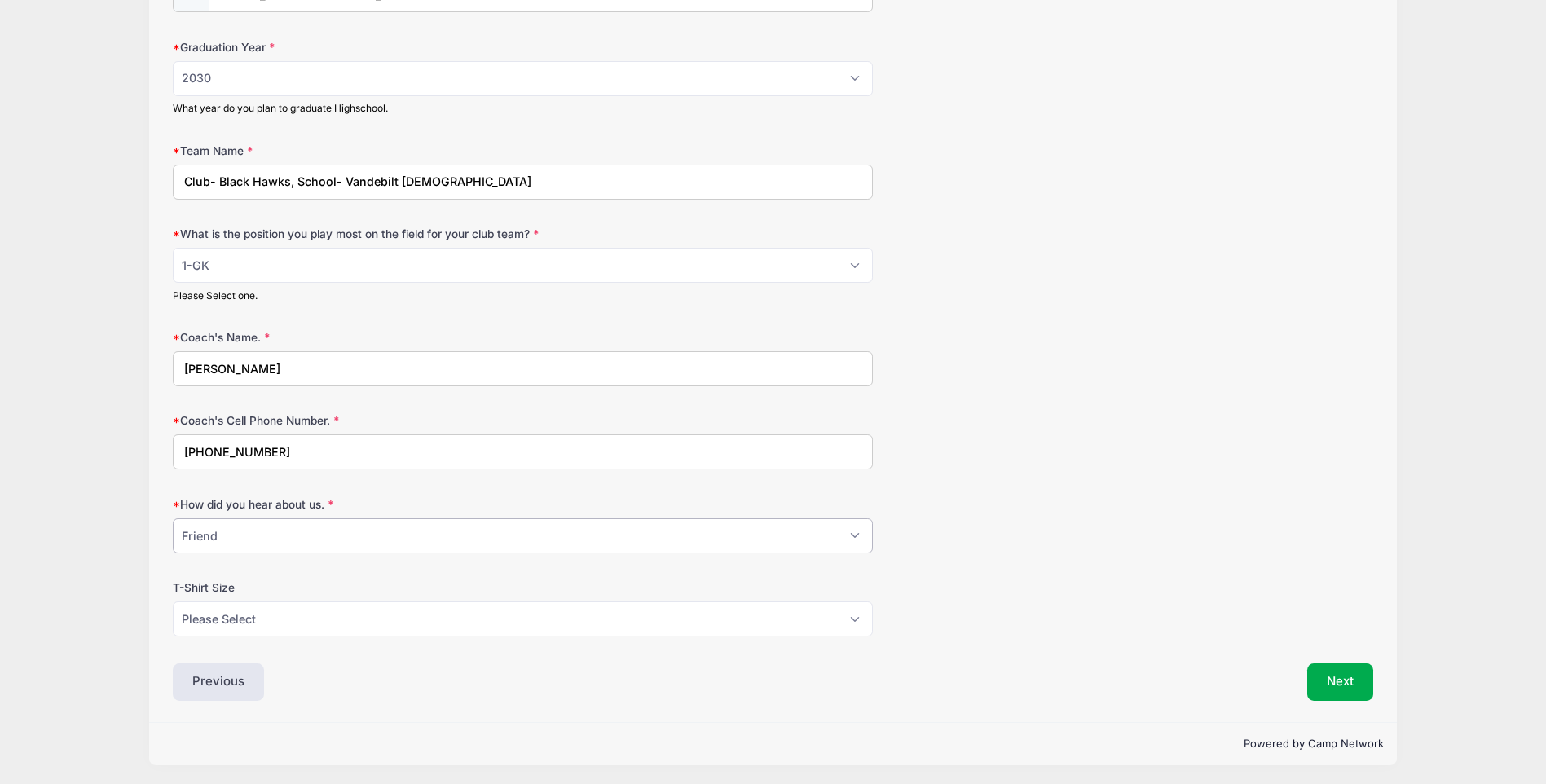
scroll to position [911, 0]
click at [366, 615] on select "Please Select YL AS AM AL AXL" at bounding box center [523, 616] width 700 height 35
click at [366, 610] on select "Please Select YL AS AM AL AXL" at bounding box center [523, 616] width 700 height 35
select select "AM"
click at [173, 599] on select "Please Select YL AS AM AL AXL" at bounding box center [523, 616] width 700 height 35
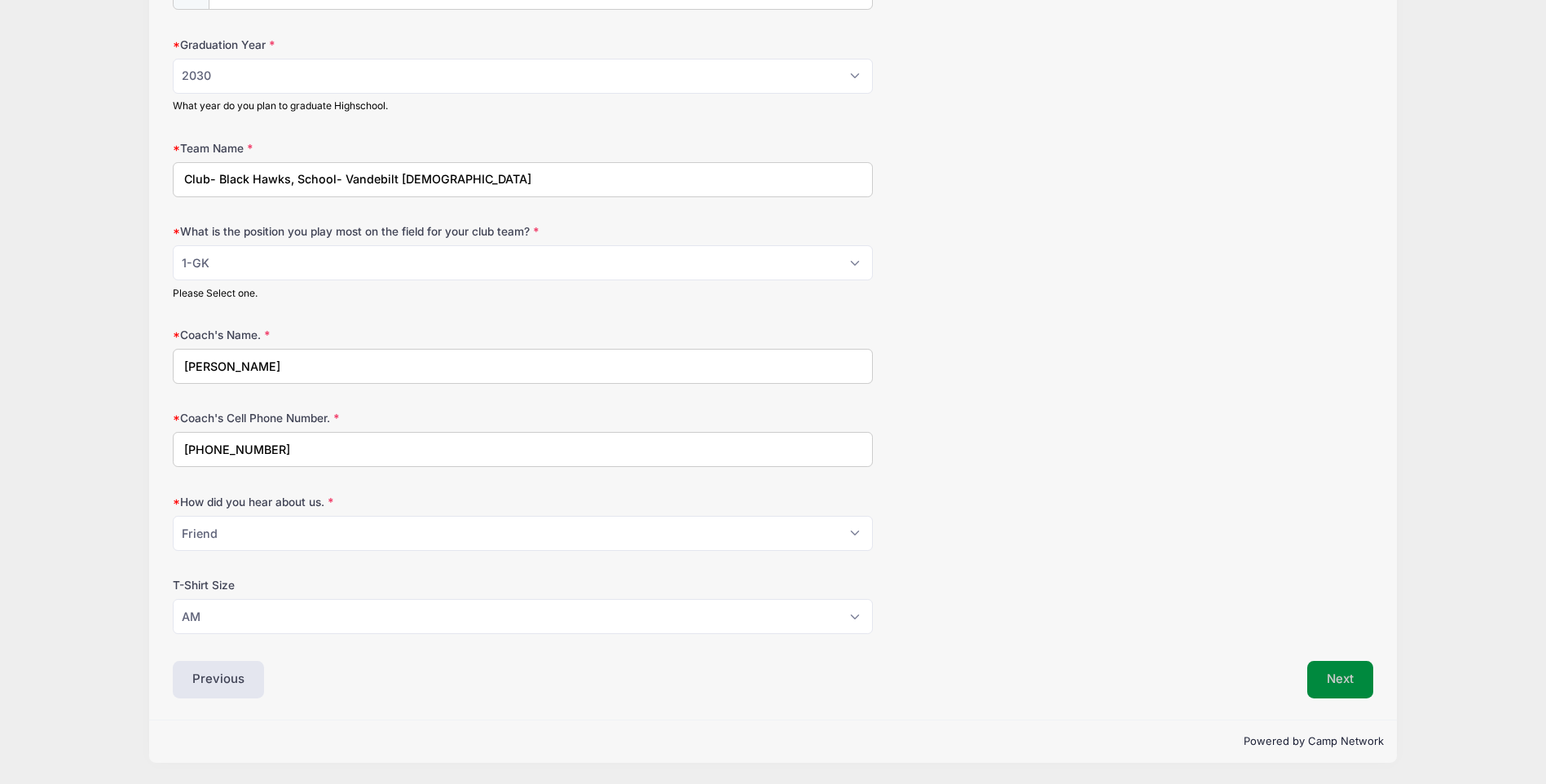
click at [1339, 683] on button "Next" at bounding box center [1339, 679] width 66 height 38
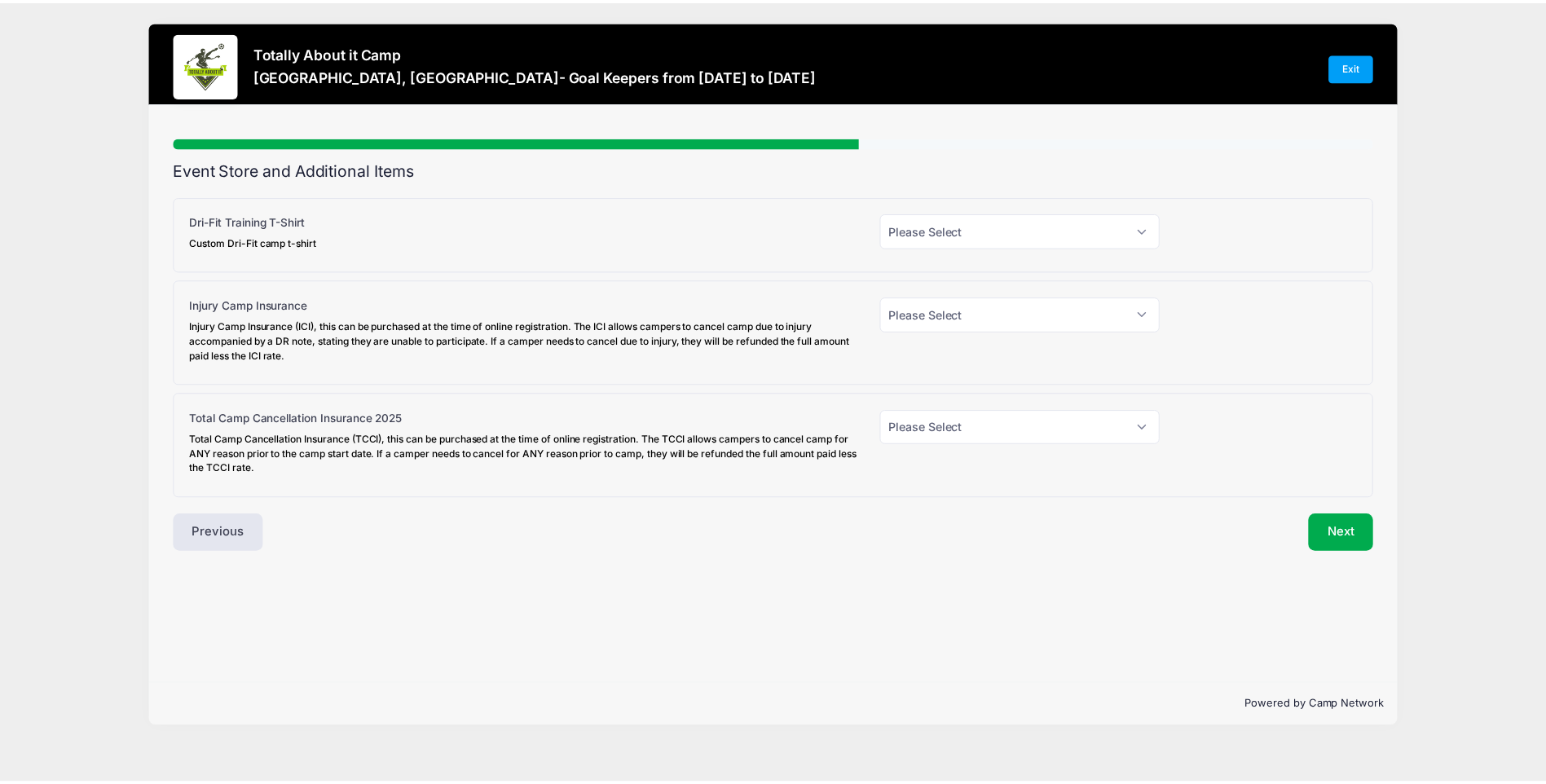
scroll to position [0, 0]
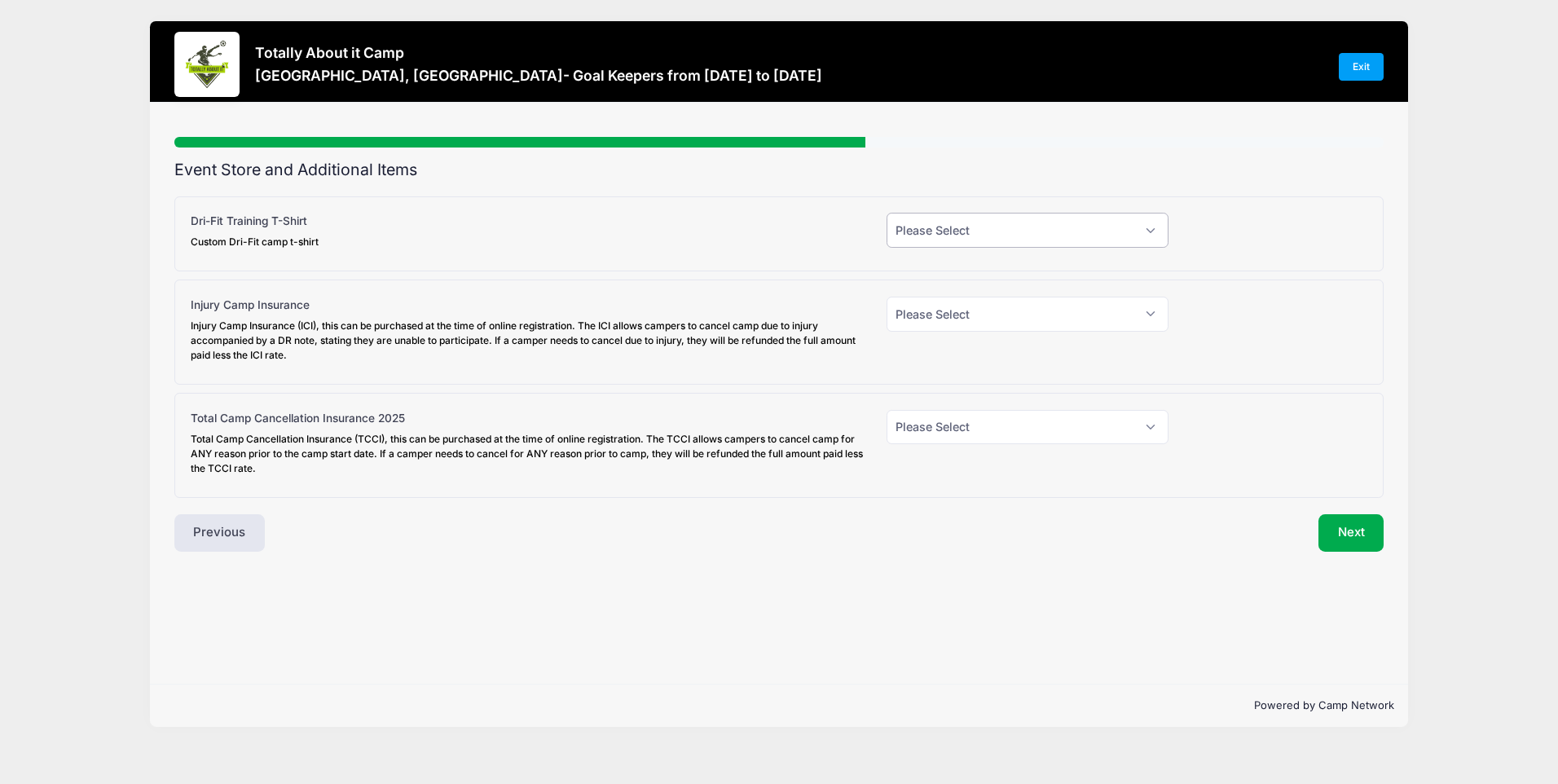
click at [1149, 229] on select "Please Select Yes (+$30.00) No" at bounding box center [1028, 230] width 282 height 35
select select "1"
click at [887, 212] on select "Please Select Yes (+$30.00) No" at bounding box center [1028, 230] width 282 height 35
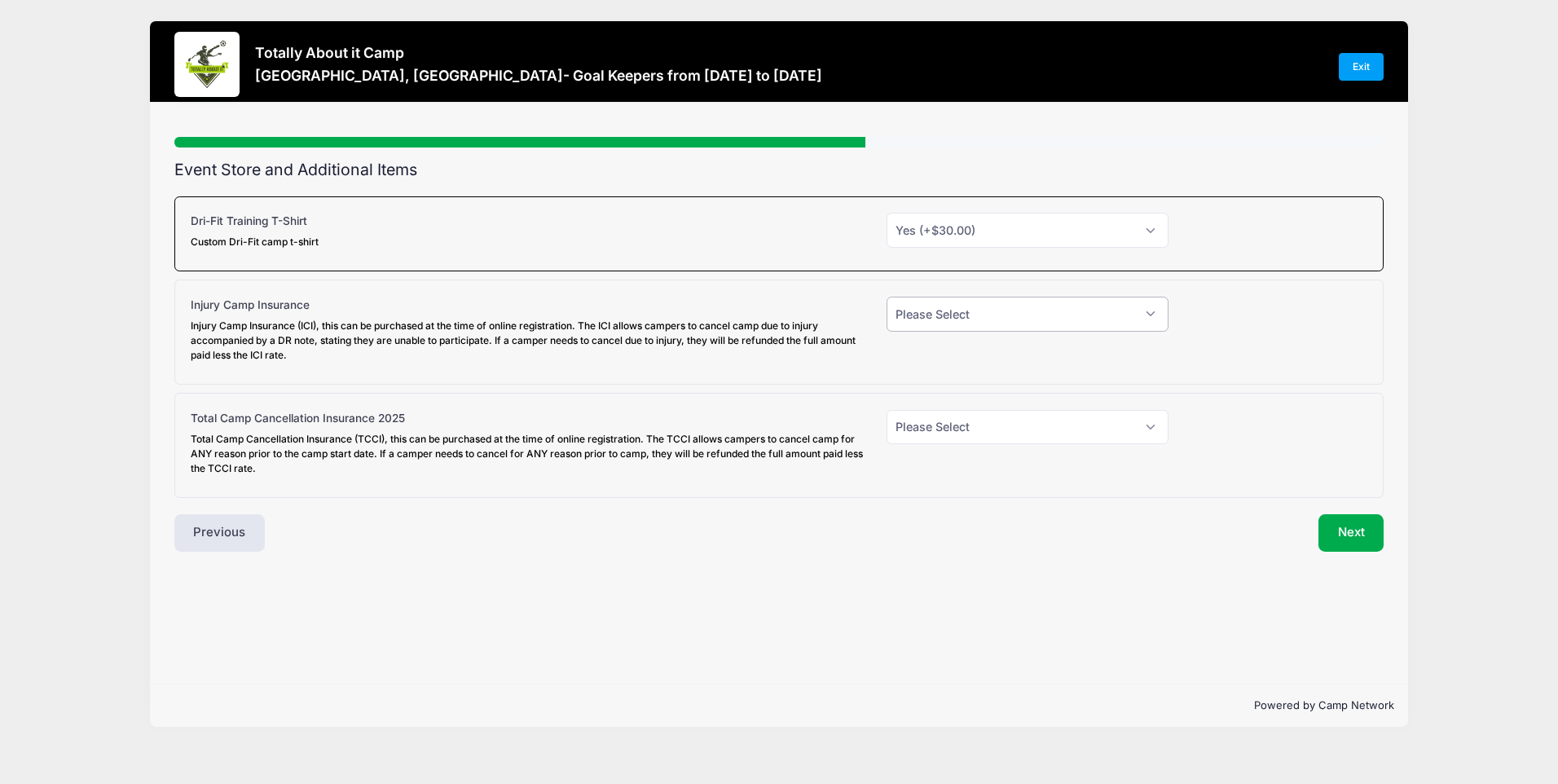
click at [1149, 302] on select "Please Select Yes (+$45.00) No" at bounding box center [1028, 314] width 282 height 35
select select "0"
click at [887, 296] on select "Please Select Yes (+$45.00) No" at bounding box center [1028, 314] width 282 height 35
click at [1148, 427] on select "Please Select Yes (+$95.00) No" at bounding box center [1028, 427] width 282 height 35
select select "0"
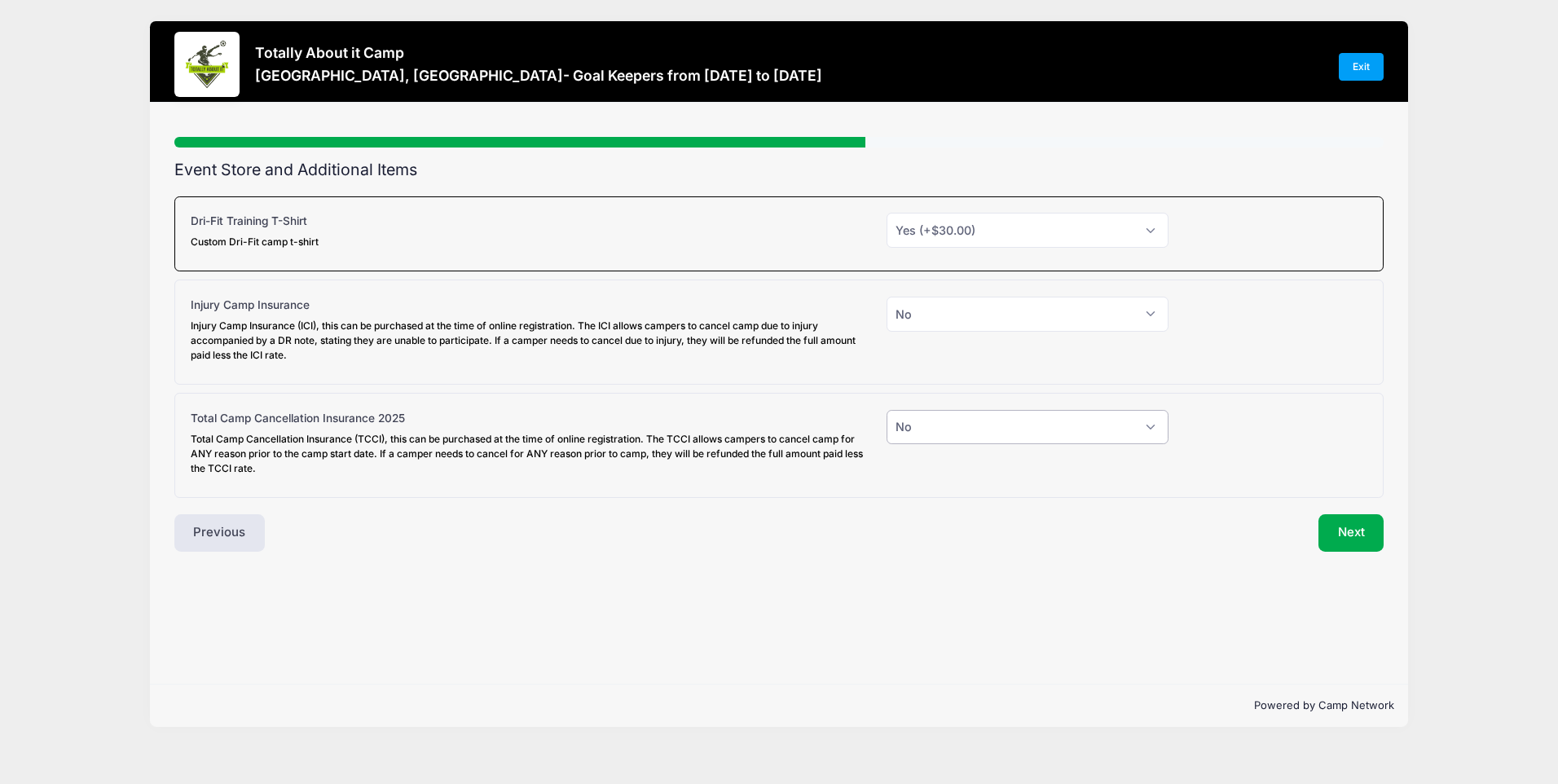
click at [887, 410] on select "Please Select Yes (+$95.00) No" at bounding box center [1028, 427] width 282 height 35
click at [1345, 530] on button "Next" at bounding box center [1351, 533] width 66 height 38
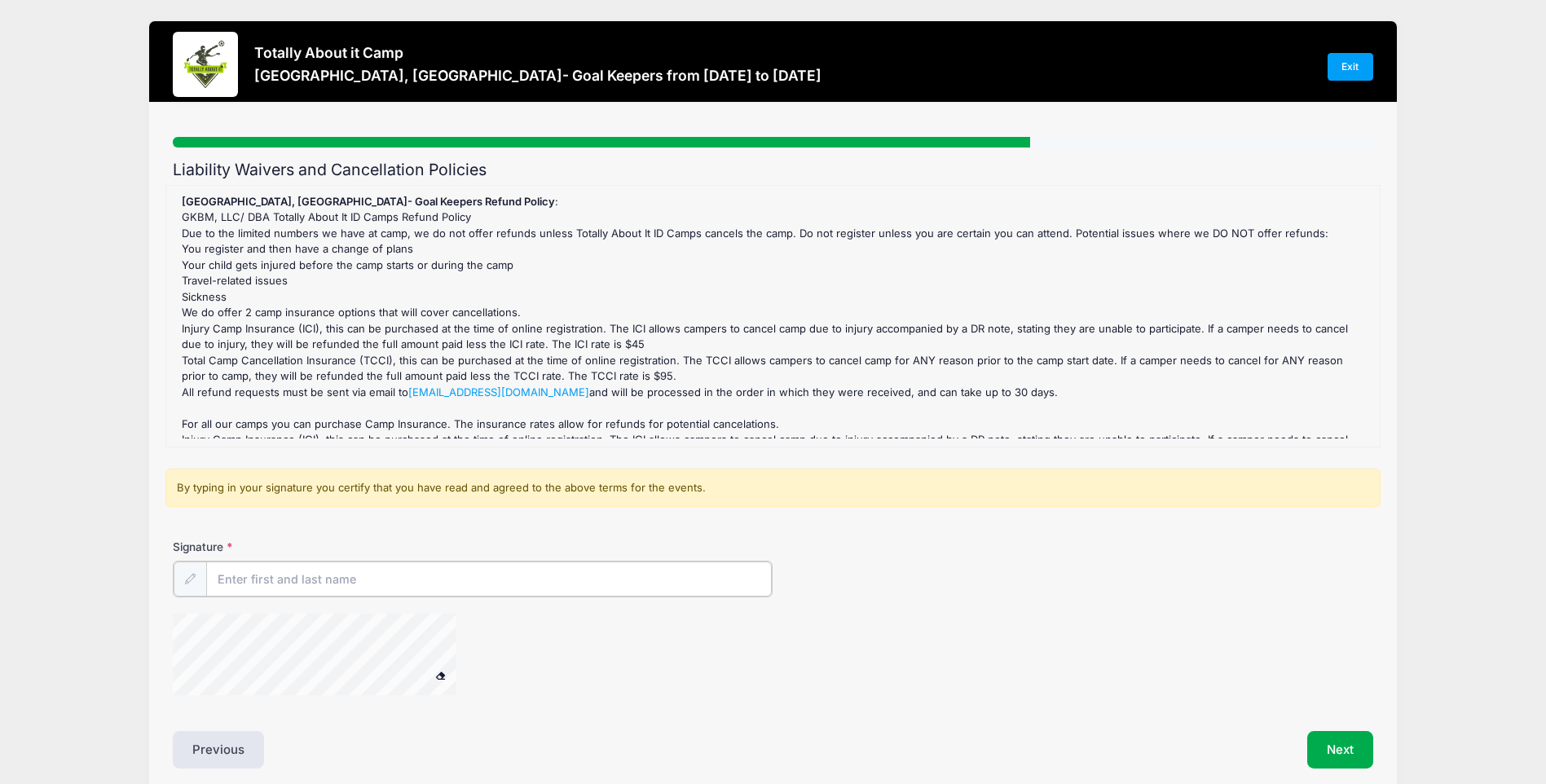
click at [268, 582] on input "Signature" at bounding box center [489, 578] width 566 height 35
click at [530, 648] on div at bounding box center [573, 655] width 800 height 87
click at [276, 571] on input "Signature" at bounding box center [489, 578] width 566 height 35
type input "Britt Cavalier"
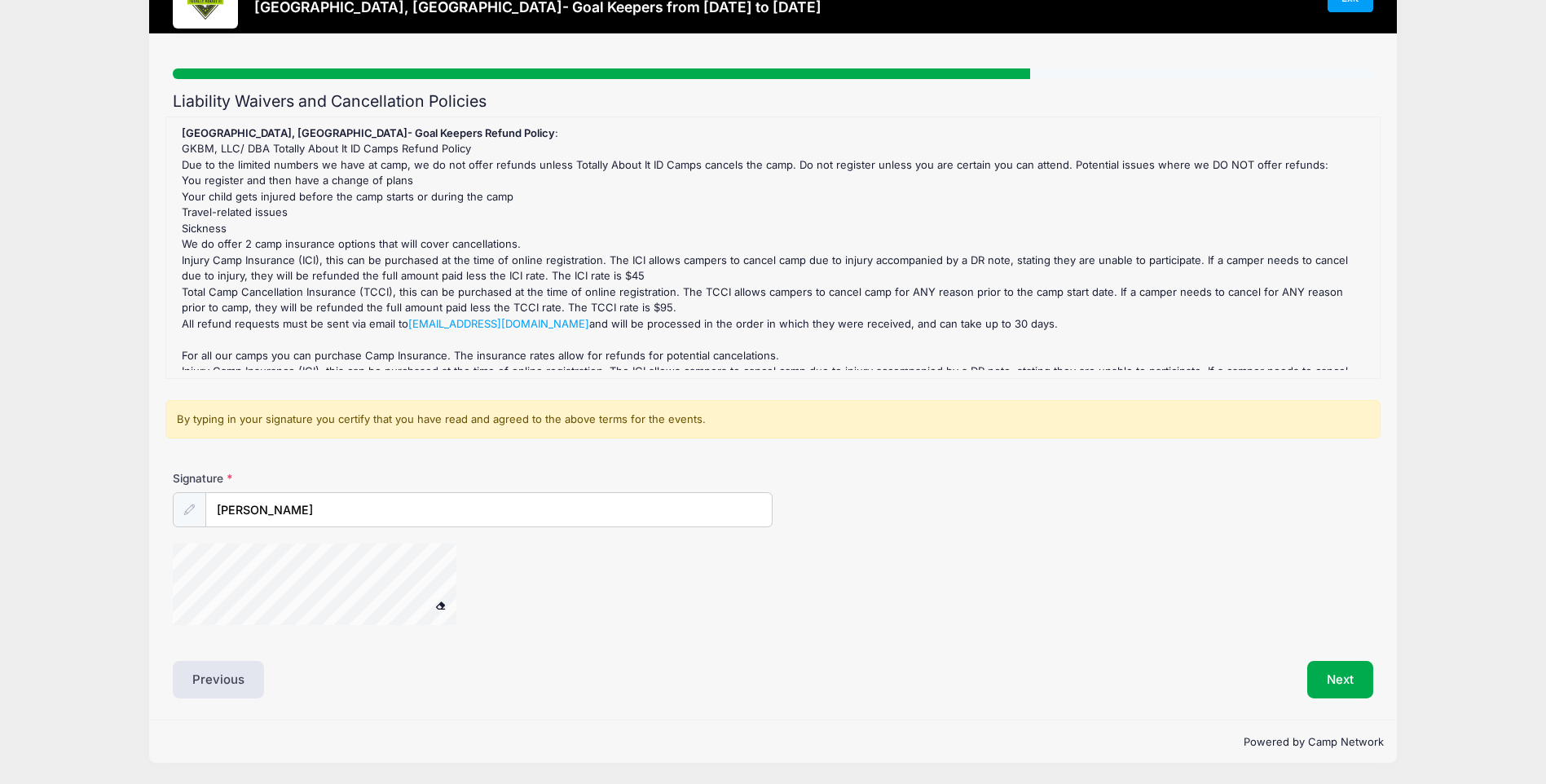
scroll to position [69, 0]
drag, startPoint x: 926, startPoint y: 554, endPoint x: 917, endPoint y: 554, distance: 9.0
click at [925, 554] on div at bounding box center [573, 586] width 800 height 87
click at [189, 512] on icon at bounding box center [189, 510] width 10 height 10
click at [1331, 684] on button "Next" at bounding box center [1339, 679] width 66 height 38
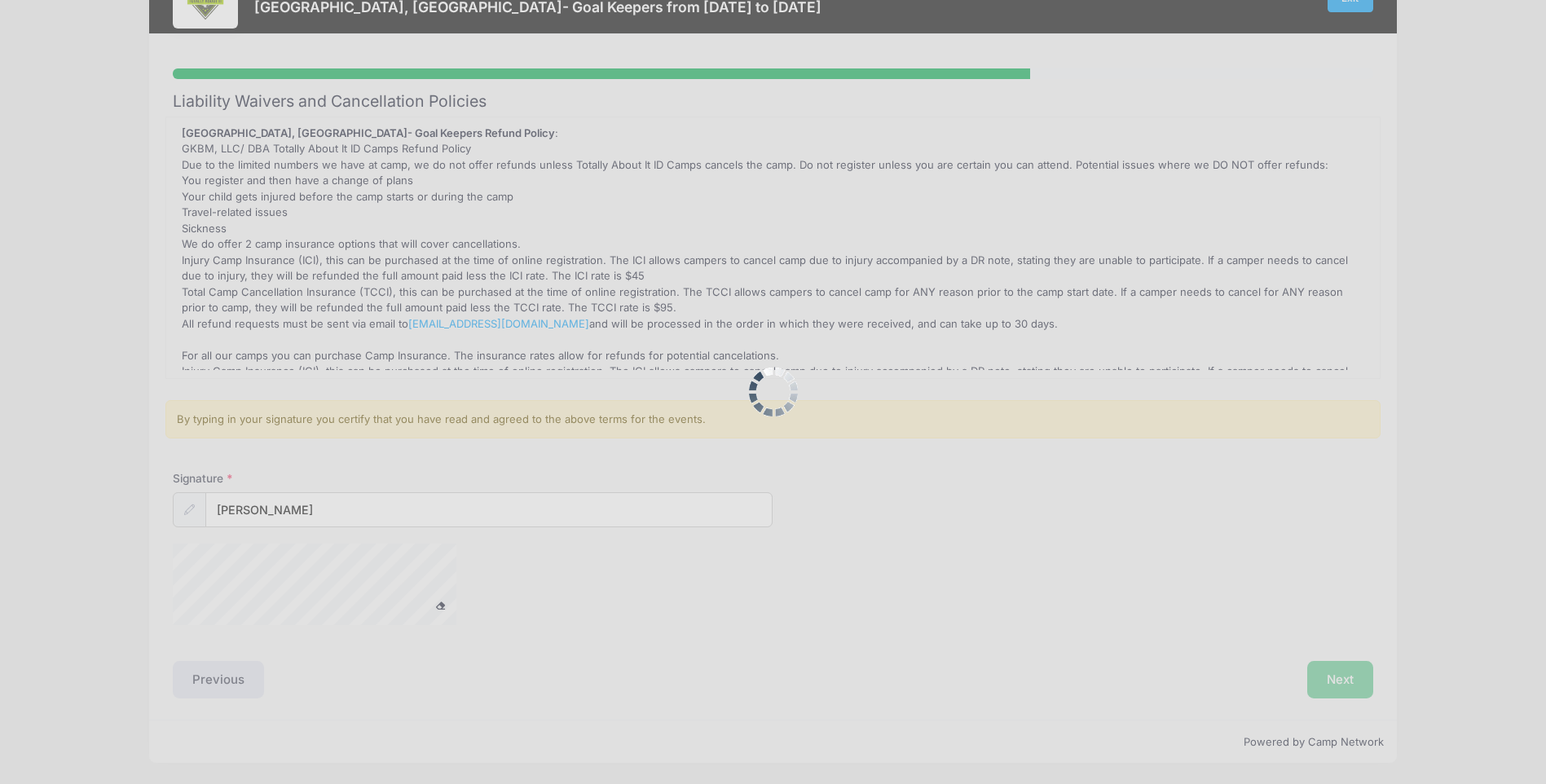
scroll to position [0, 0]
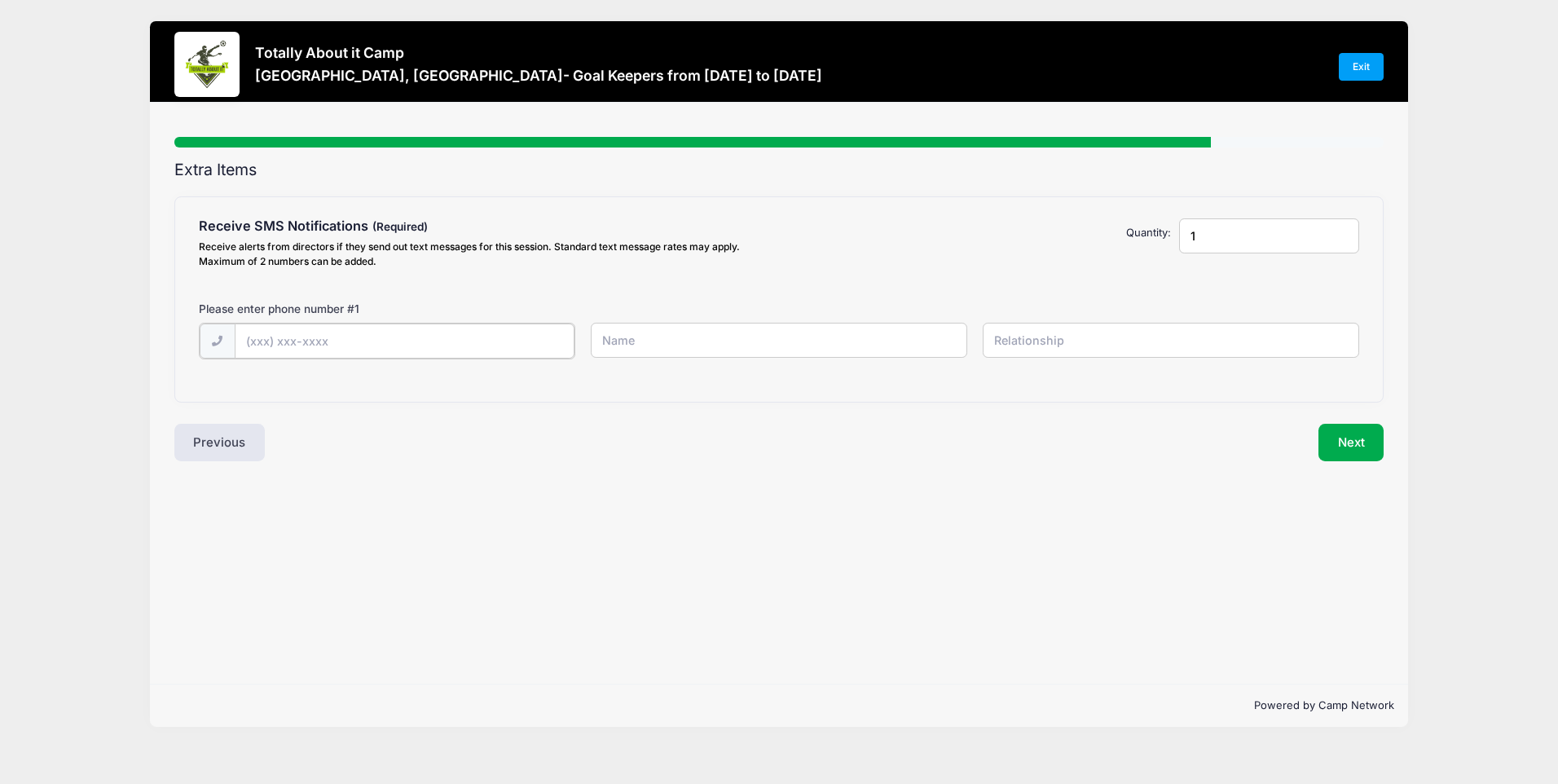
click at [297, 339] on input "text" at bounding box center [404, 341] width 340 height 35
type input "(985) 856-6648"
click at [671, 338] on input "text" at bounding box center [778, 340] width 376 height 35
click at [671, 338] on input "rowan" at bounding box center [778, 340] width 376 height 35
click at [608, 338] on input "rowan cavalier" at bounding box center [778, 340] width 376 height 35
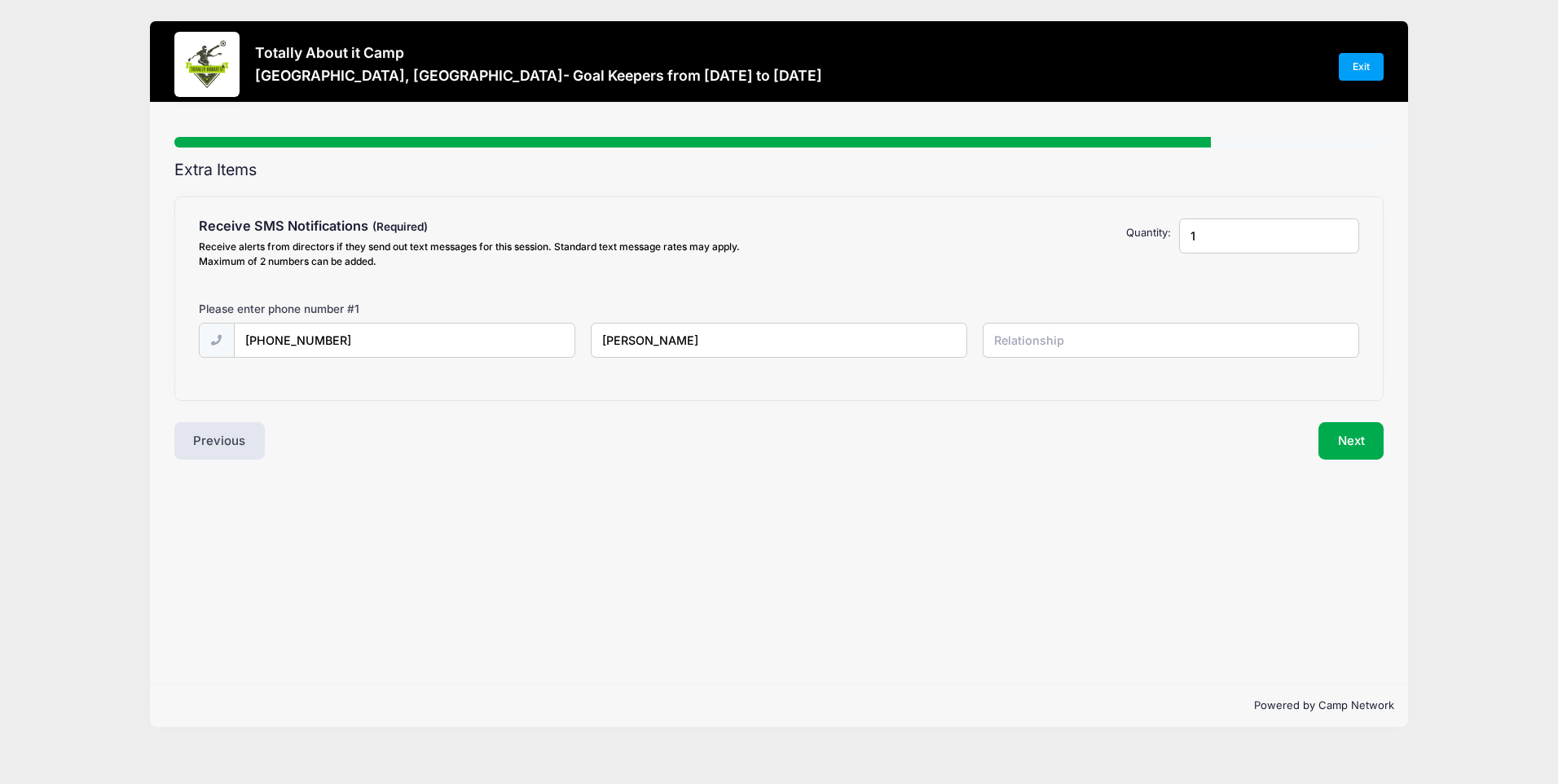
type input "Rowan Cavalier"
click at [1034, 339] on input "text" at bounding box center [1171, 340] width 376 height 35
type input "p"
type input "PLAYER"
type input "2"
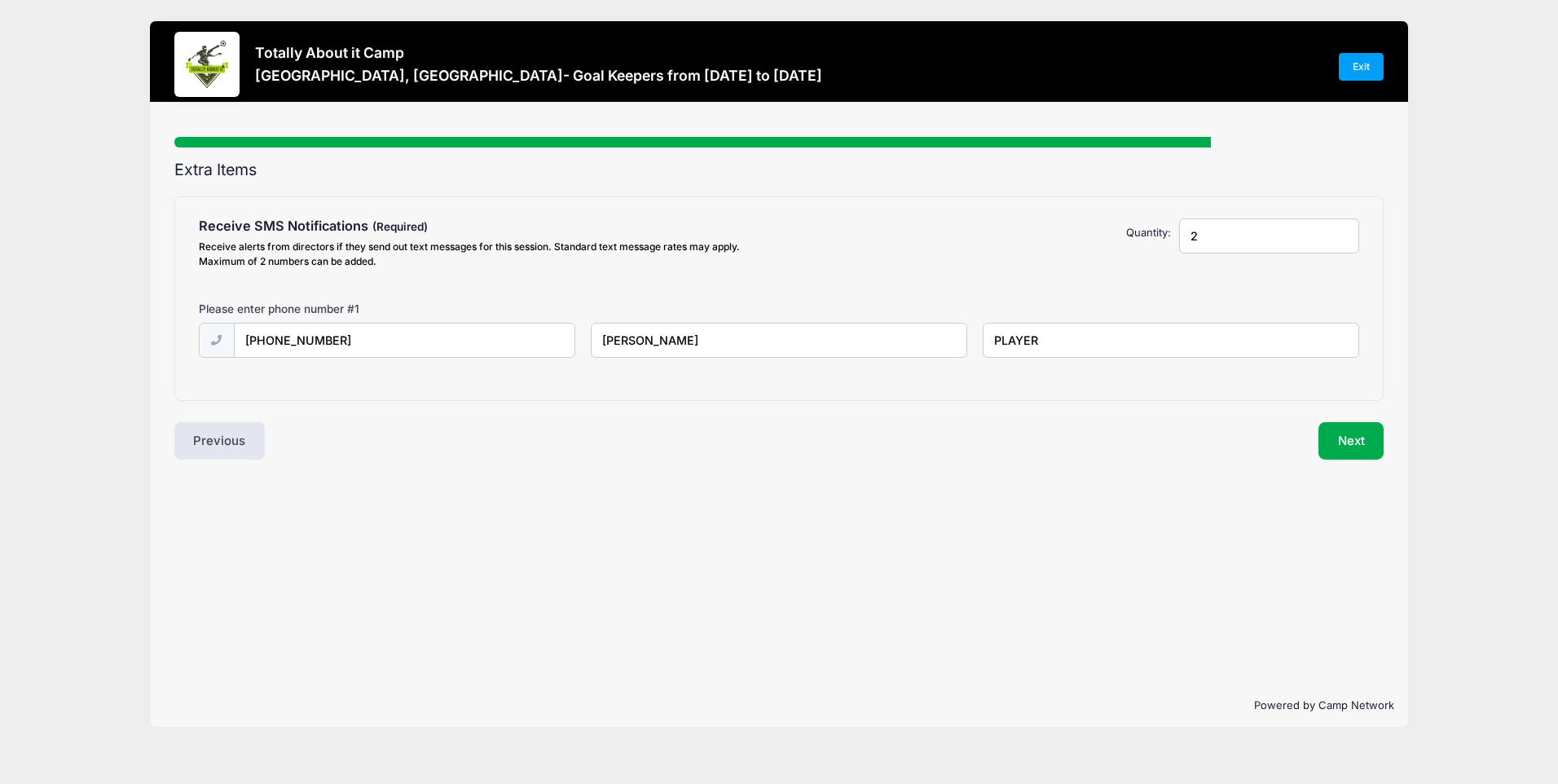
click at [1339, 231] on input "2" at bounding box center [1269, 236] width 180 height 35
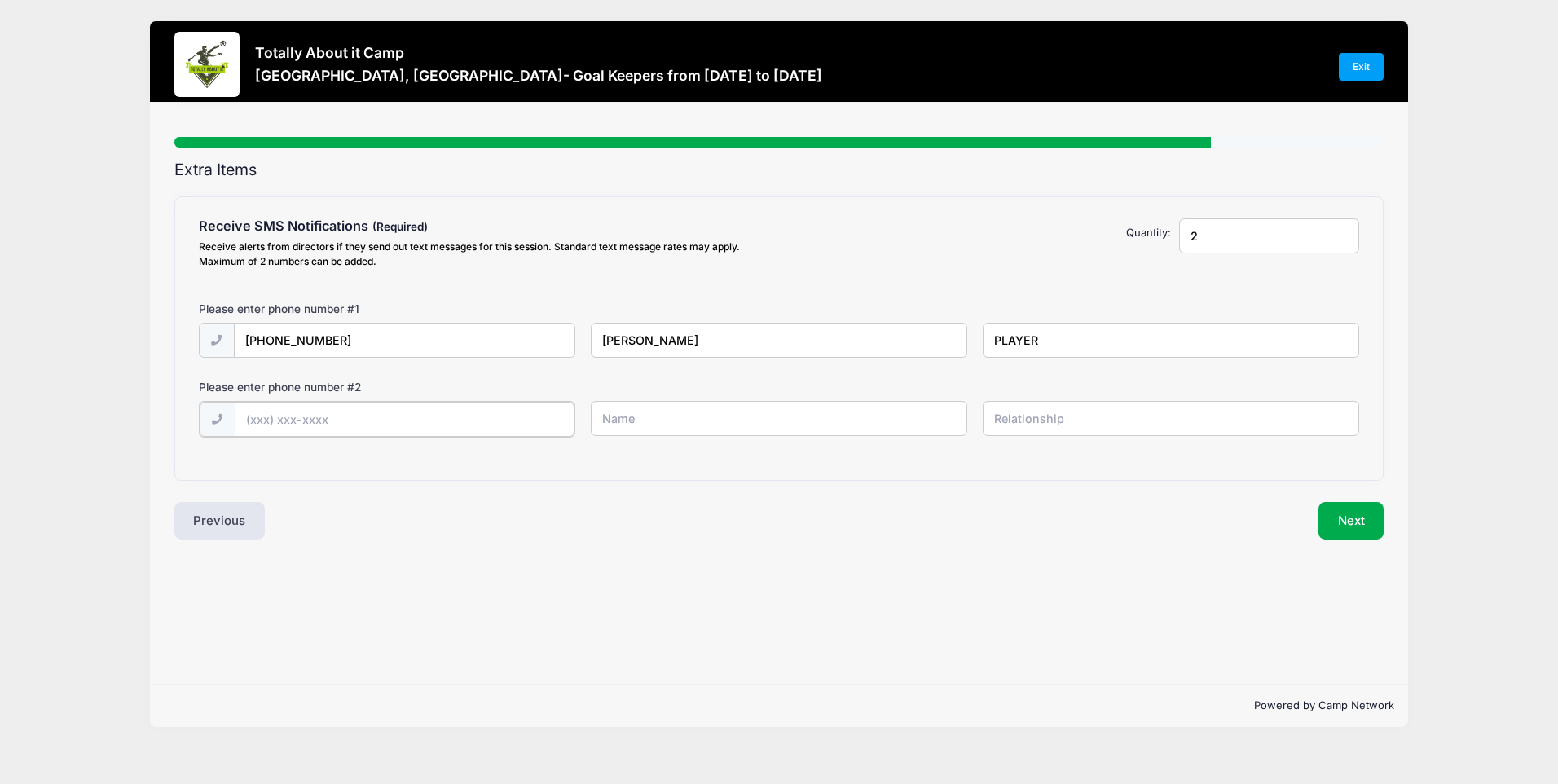
click at [297, 416] on input "text" at bounding box center [404, 419] width 340 height 35
type input "(985) 688-7135"
click at [675, 411] on input "text" at bounding box center [778, 418] width 376 height 35
type input "Britt Cavalier"
click at [1030, 427] on input "text" at bounding box center [1171, 418] width 376 height 35
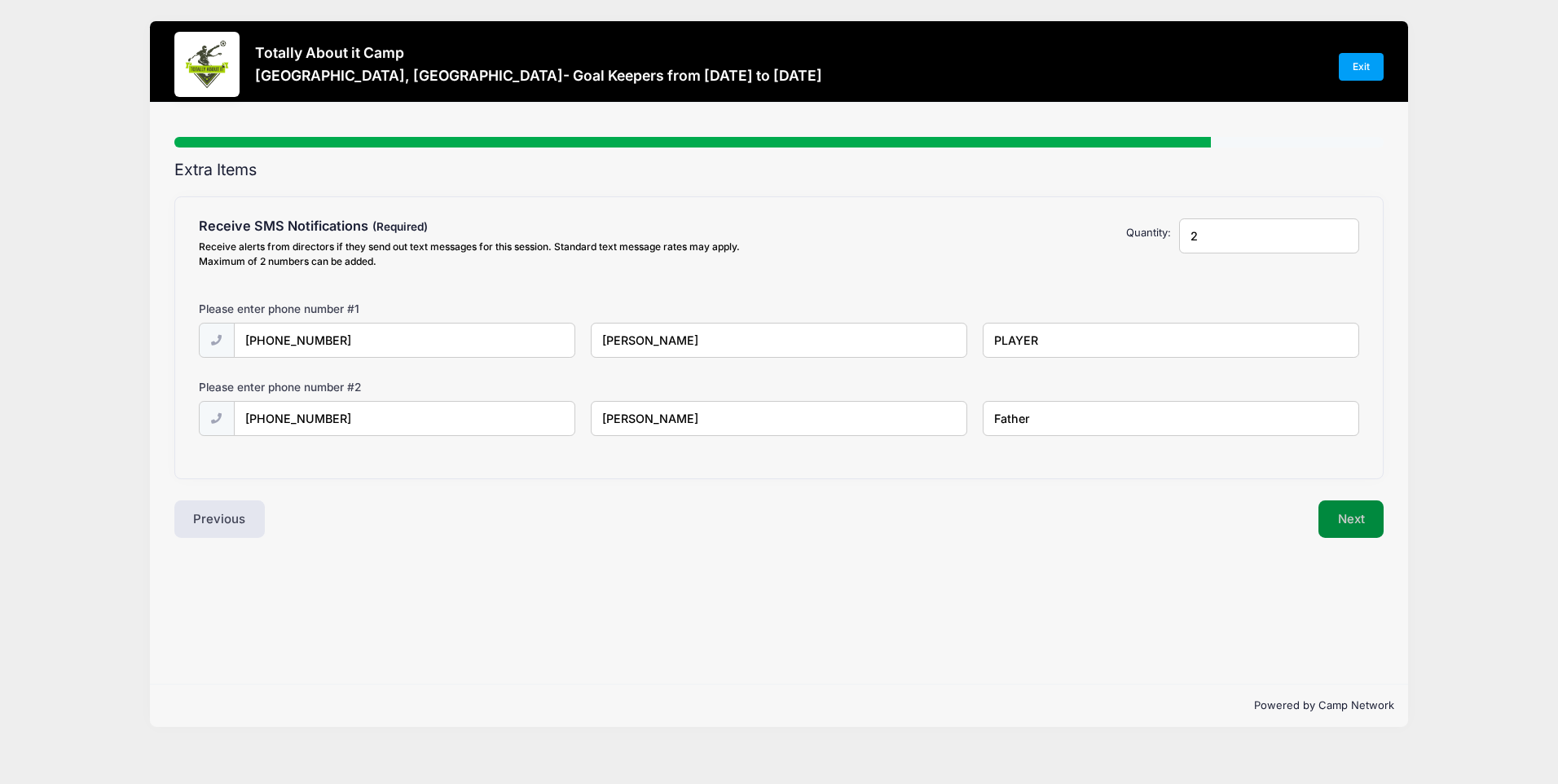
type input "Father"
click at [1331, 530] on button "Next" at bounding box center [1351, 519] width 66 height 38
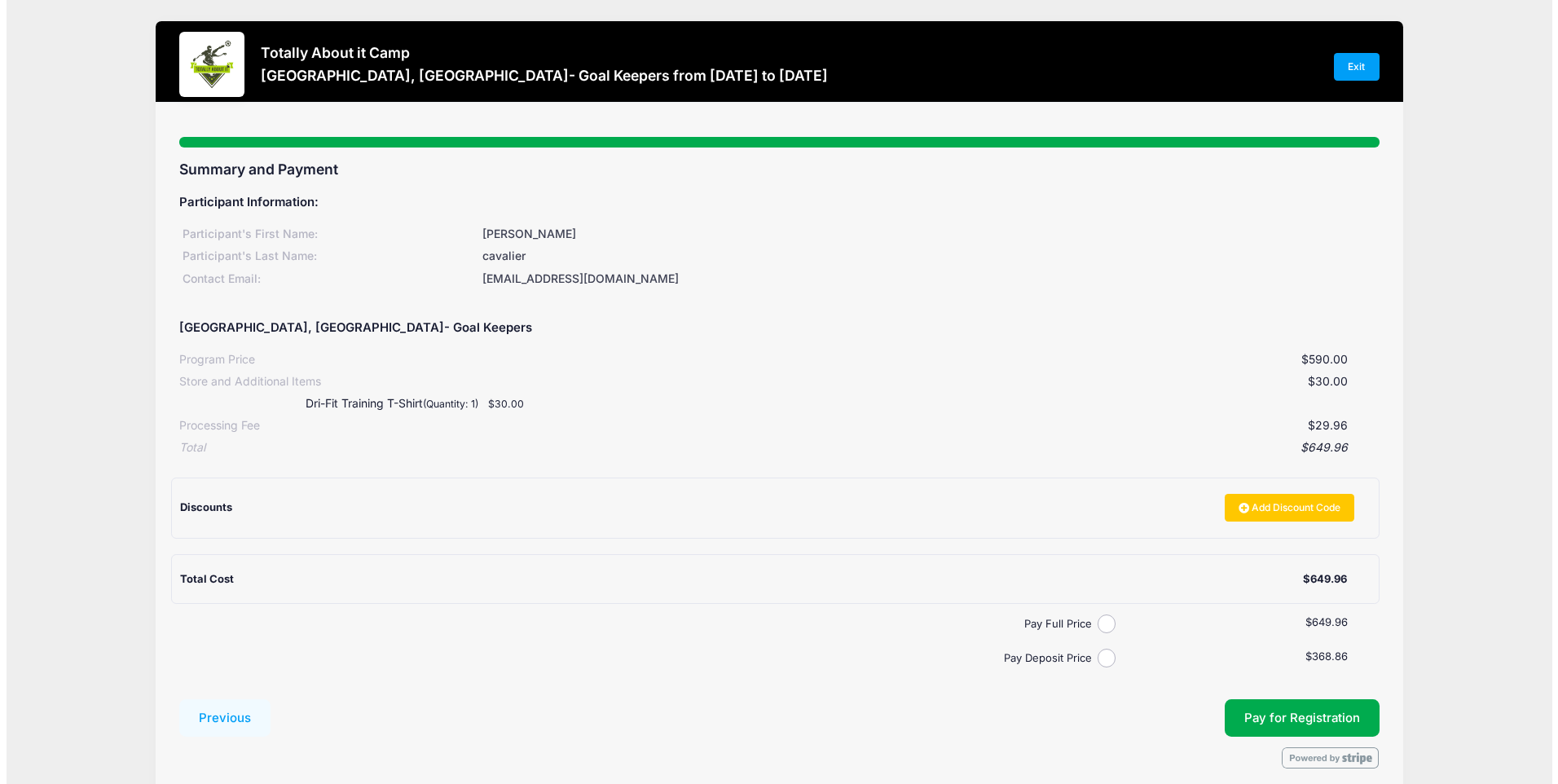
scroll to position [70, 0]
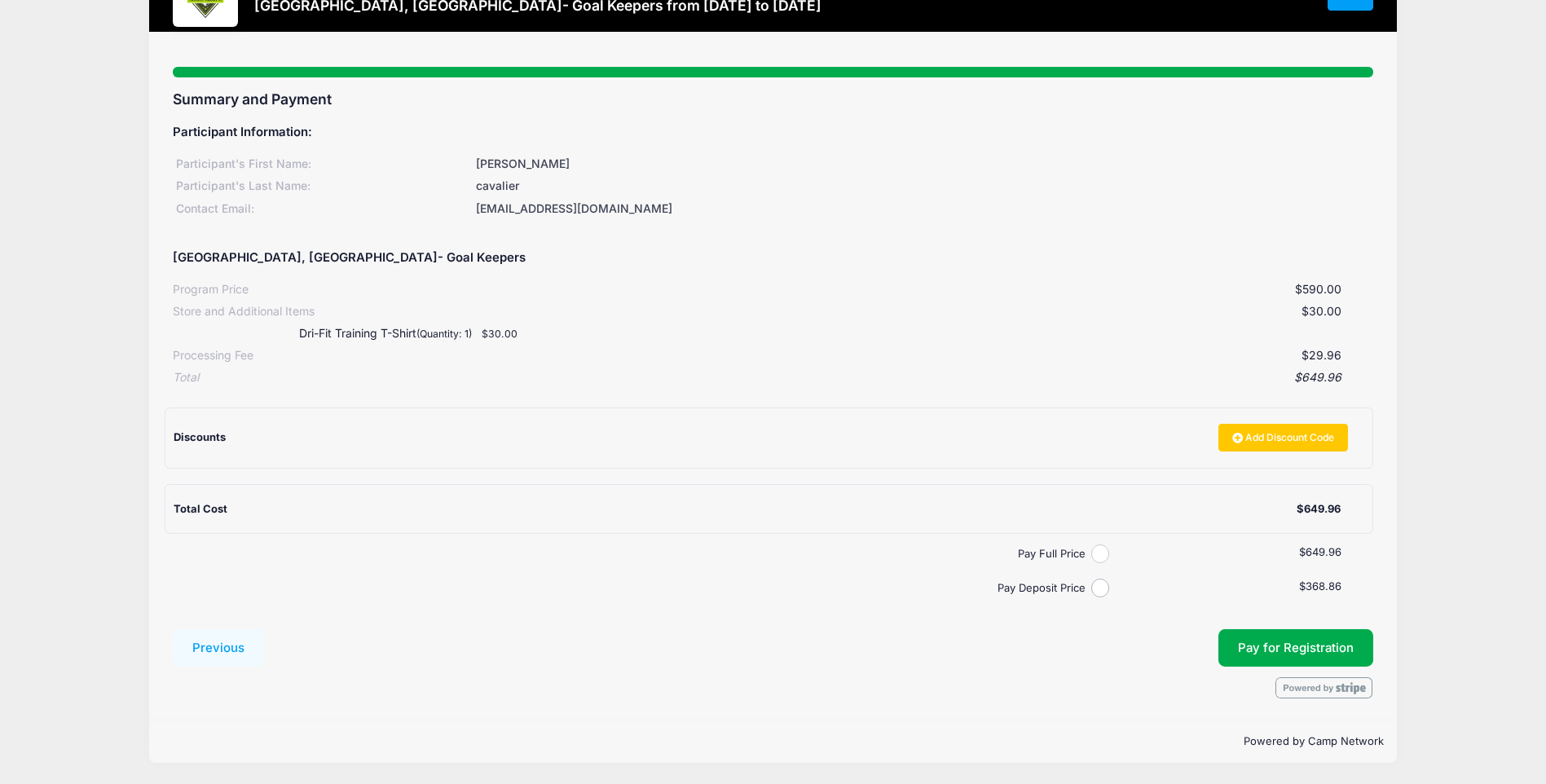
click at [1103, 555] on input "Pay Full Price" at bounding box center [1100, 554] width 19 height 19
radio input "true"
click at [1271, 643] on button "Pay for Registration" at bounding box center [1296, 648] width 155 height 38
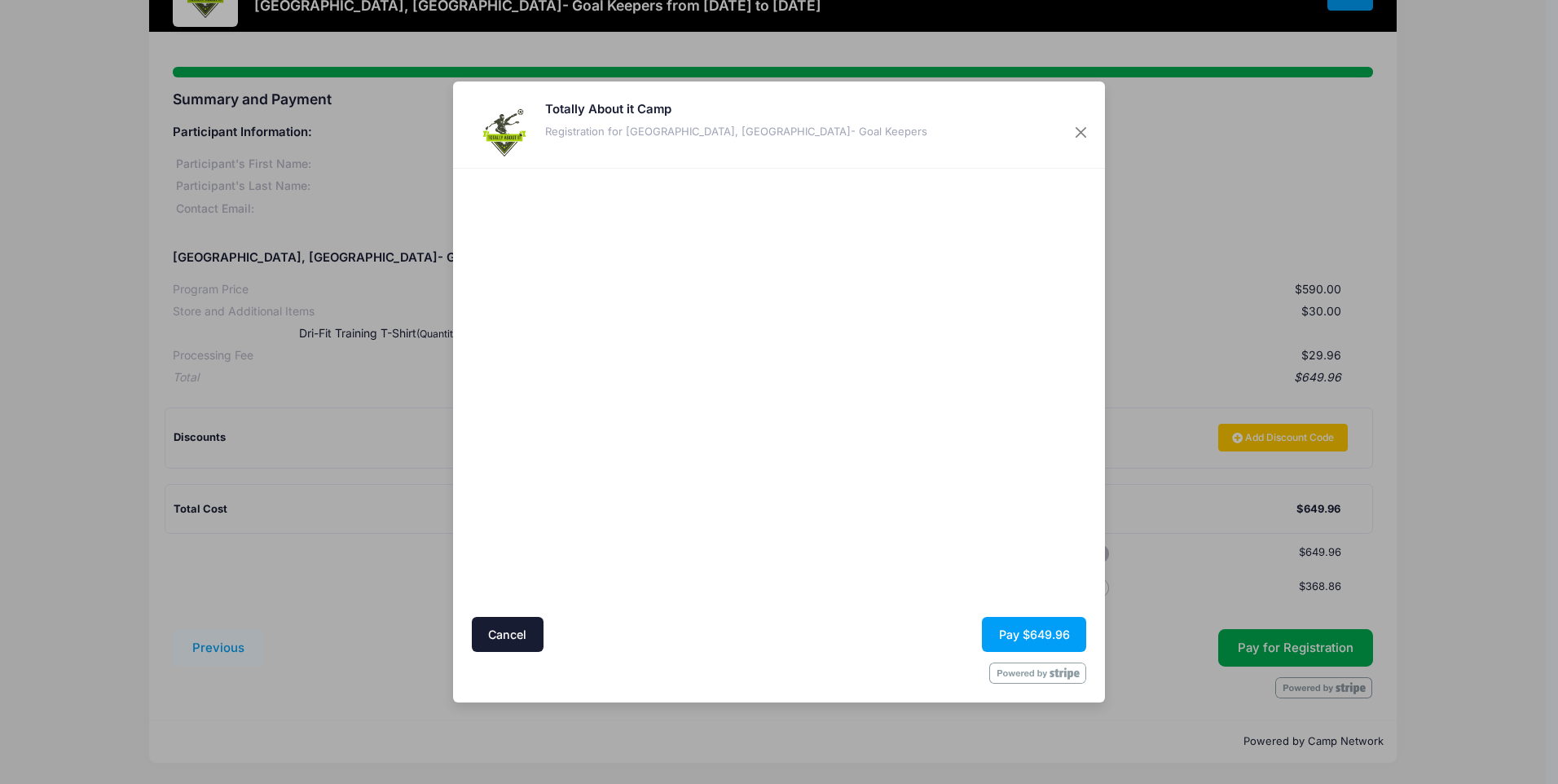
click at [848, 494] on div at bounding box center [938, 392] width 300 height 432
click at [1011, 637] on button "Pay $649.96" at bounding box center [1034, 634] width 105 height 35
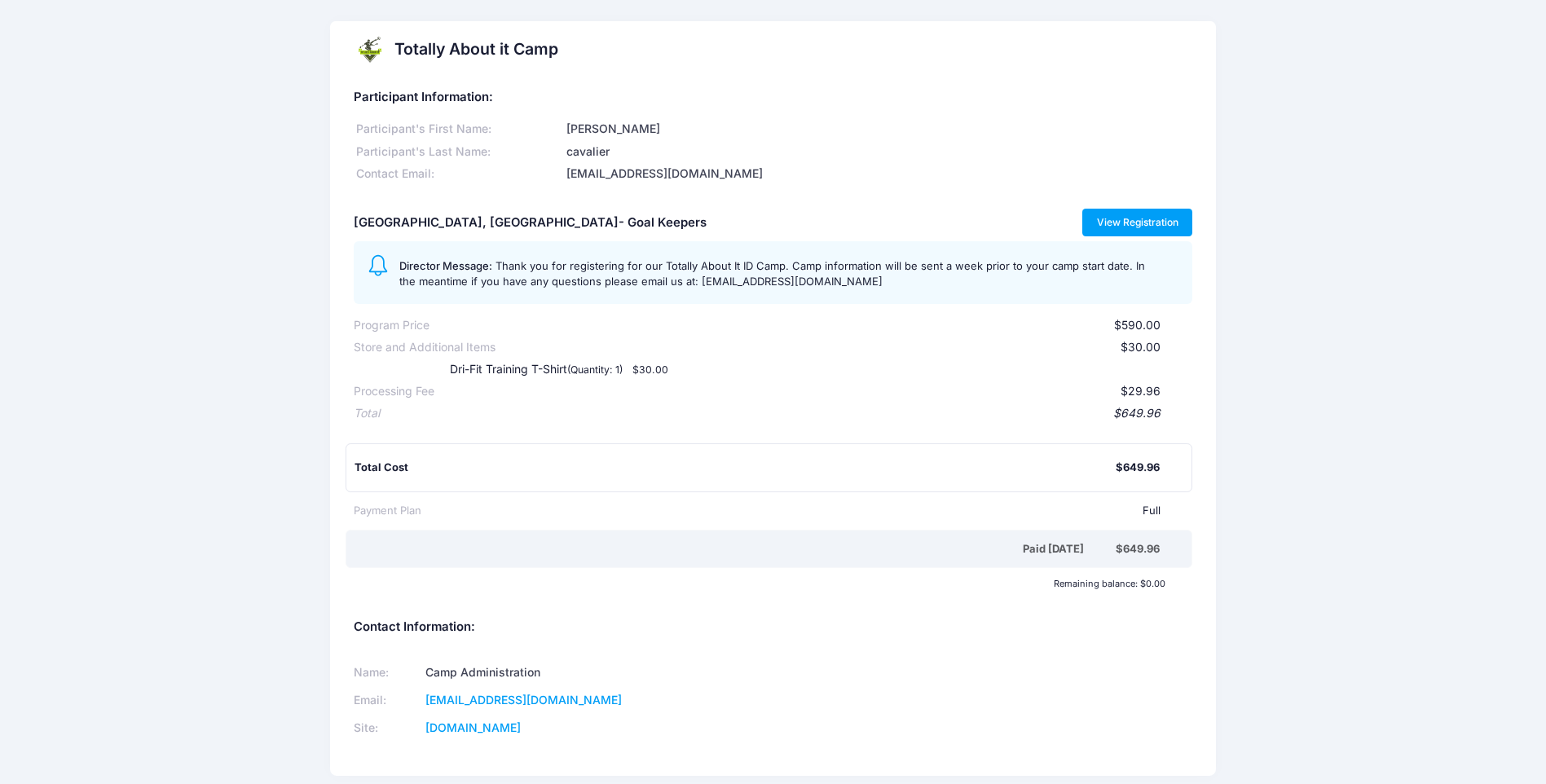
click at [1118, 227] on link "View Registration" at bounding box center [1137, 222] width 110 height 27
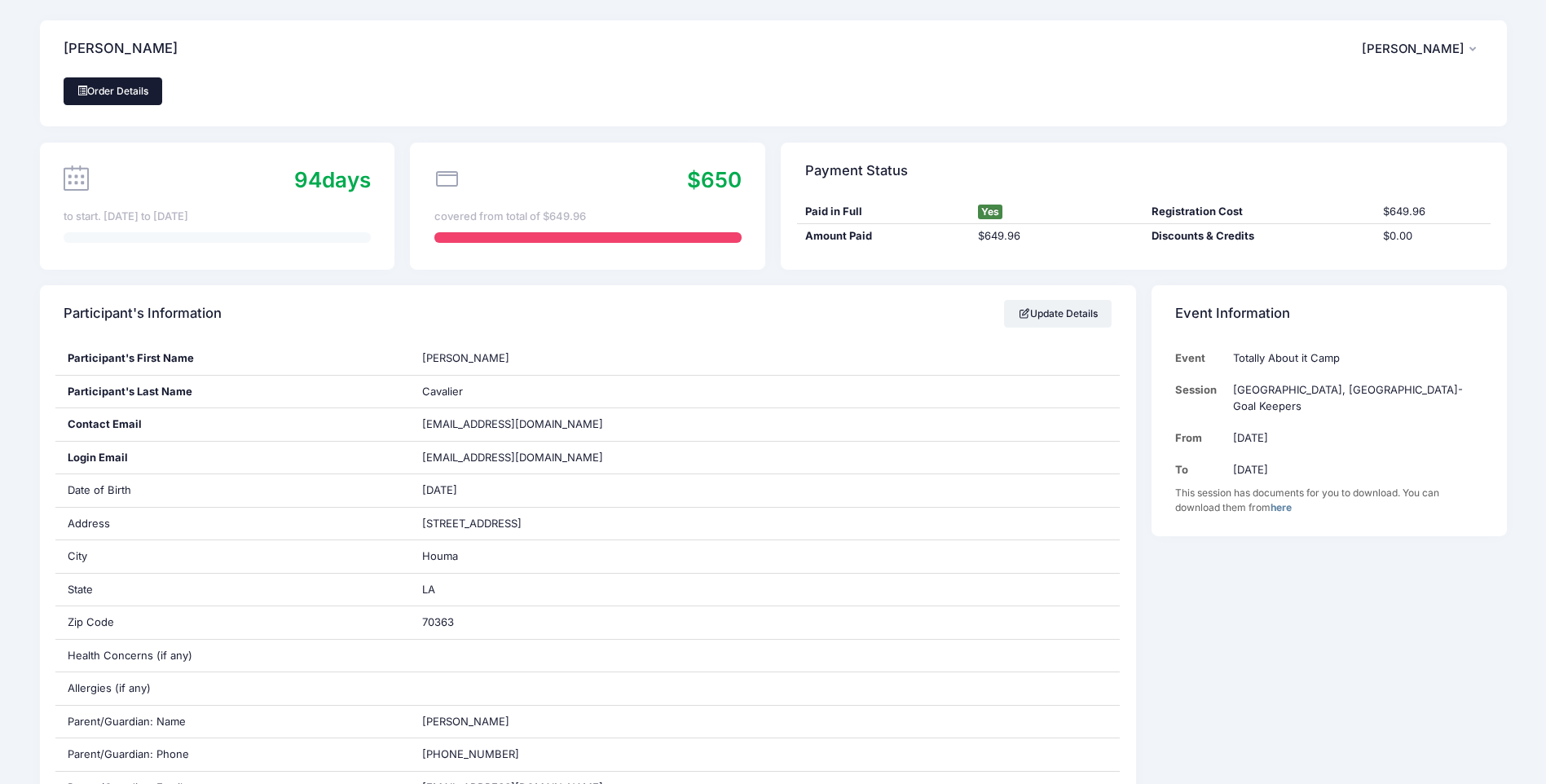
click at [145, 92] on link "Order Details" at bounding box center [113, 91] width 99 height 27
